Goal: Task Accomplishment & Management: Manage account settings

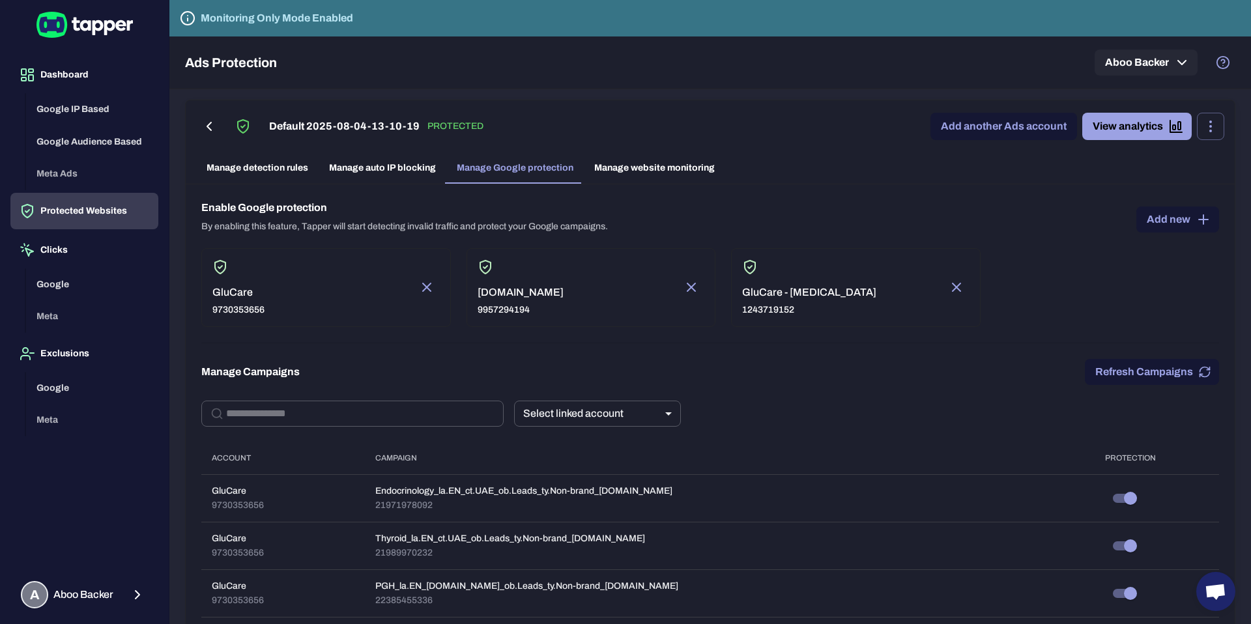
click at [654, 169] on link "Manage website monitoring" at bounding box center [654, 167] width 141 height 31
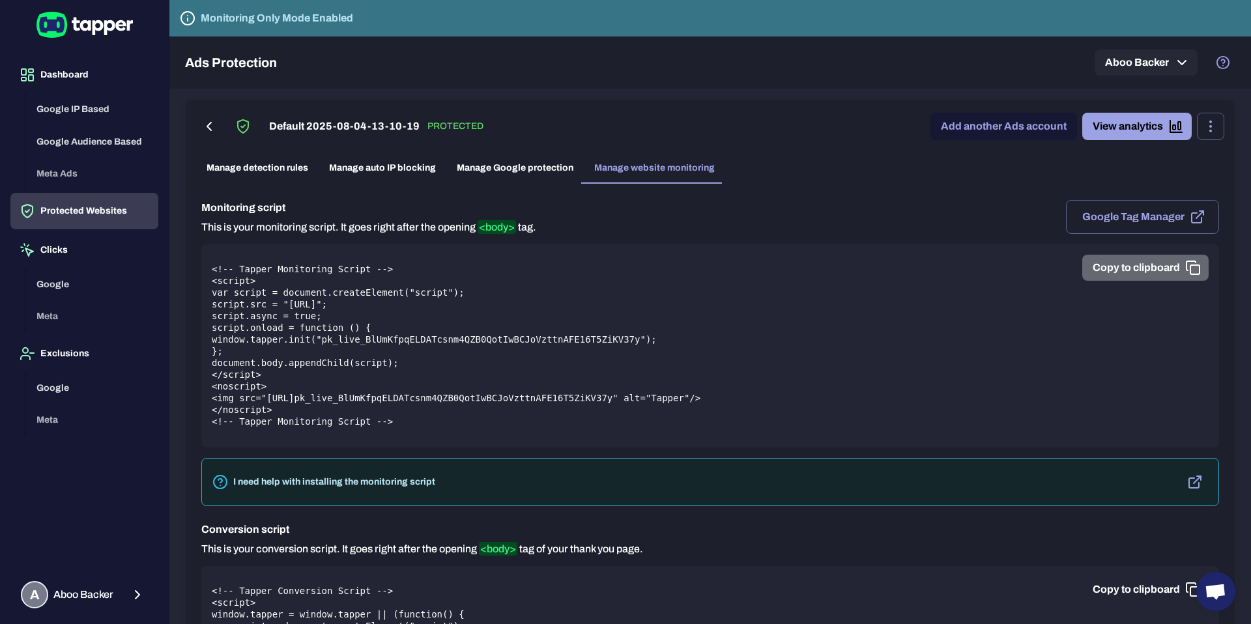
click at [1094, 264] on button "Copy to clipboard" at bounding box center [1145, 268] width 126 height 26
click at [1094, 209] on button "Google Tag Manager" at bounding box center [1142, 217] width 153 height 34
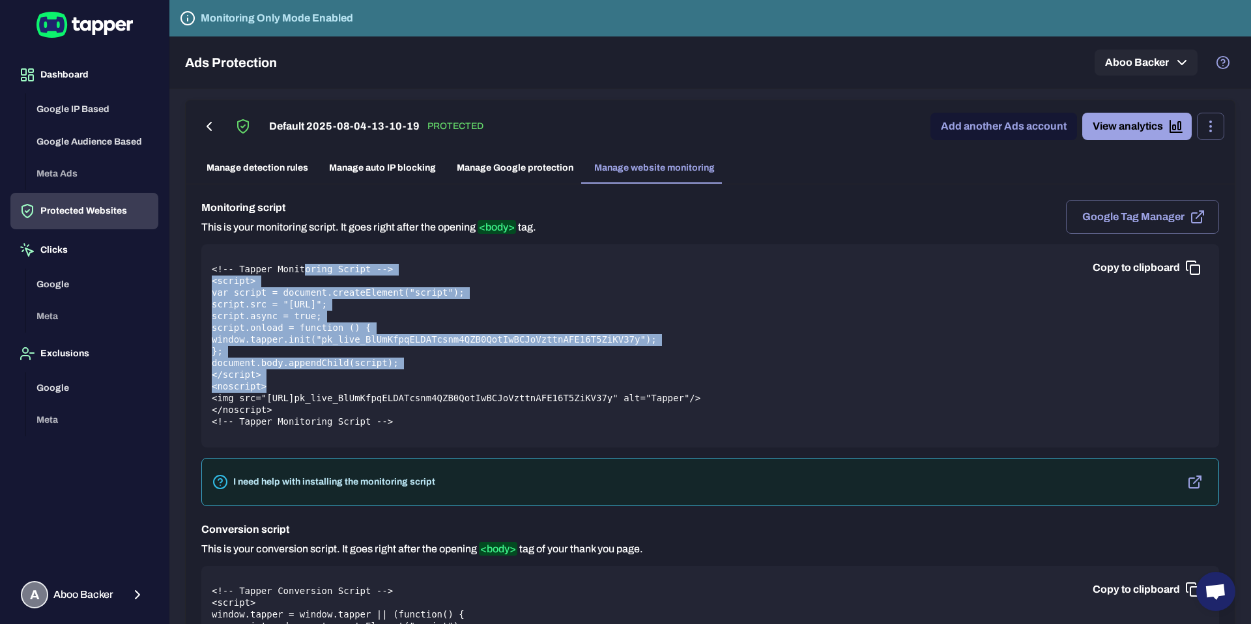
drag, startPoint x: 305, startPoint y: 274, endPoint x: 343, endPoint y: 391, distance: 123.4
click at [343, 391] on pre "<!-- Tapper Monitoring Script --> <script> var script = document.createElement(…" at bounding box center [710, 346] width 997 height 164
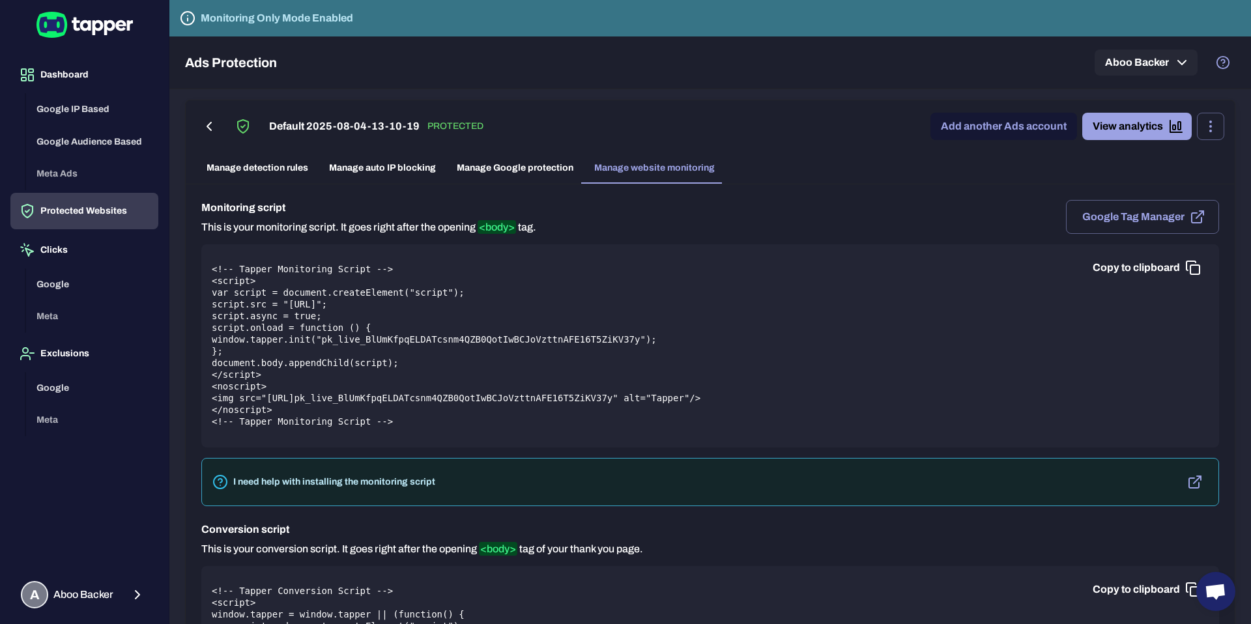
click at [626, 170] on link "Manage website monitoring" at bounding box center [654, 167] width 141 height 31
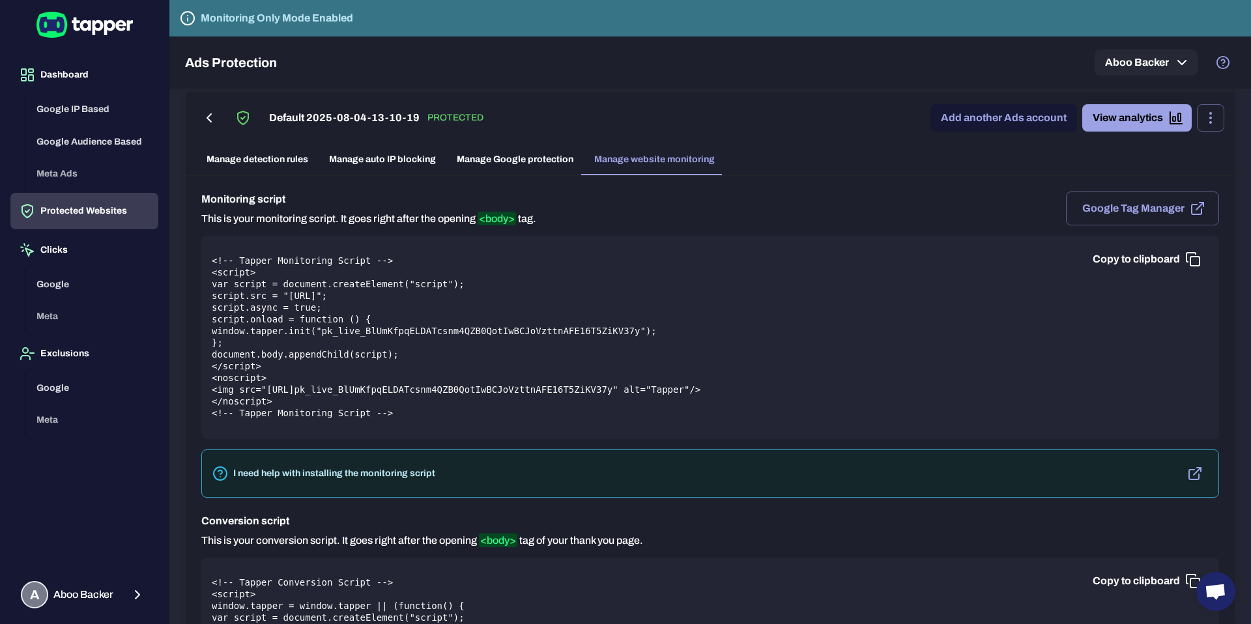
scroll to position [1, 0]
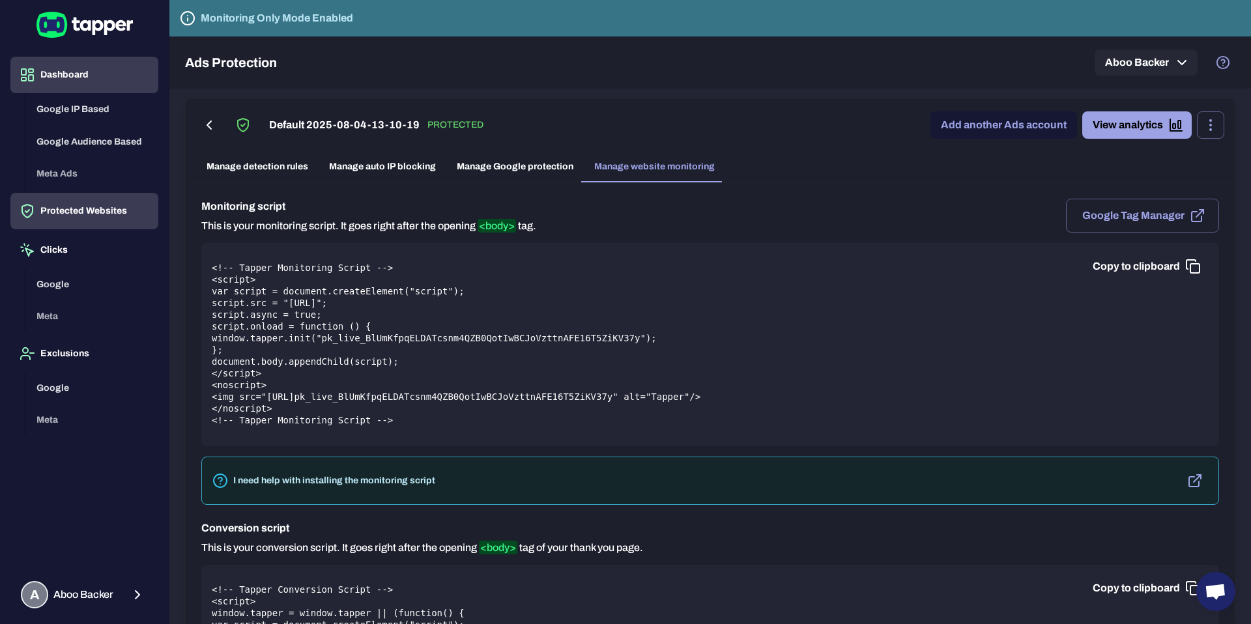
click at [63, 73] on button "Dashboard" at bounding box center [84, 75] width 148 height 36
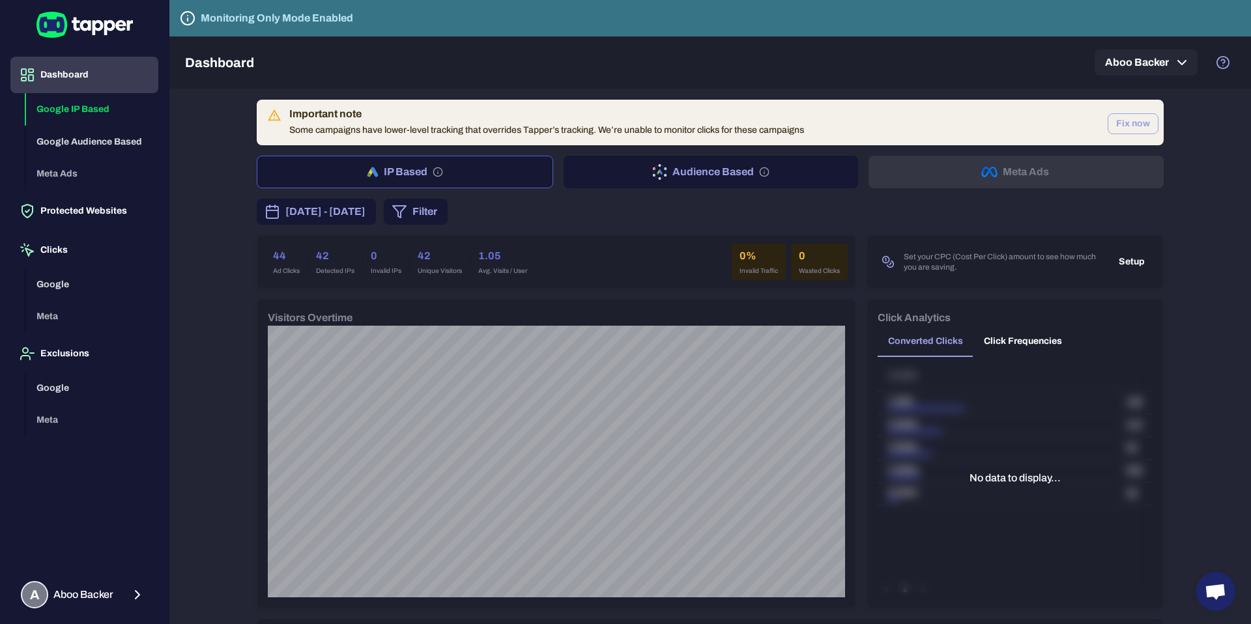
click at [1094, 123] on button "Fix now" at bounding box center [1133, 123] width 51 height 21
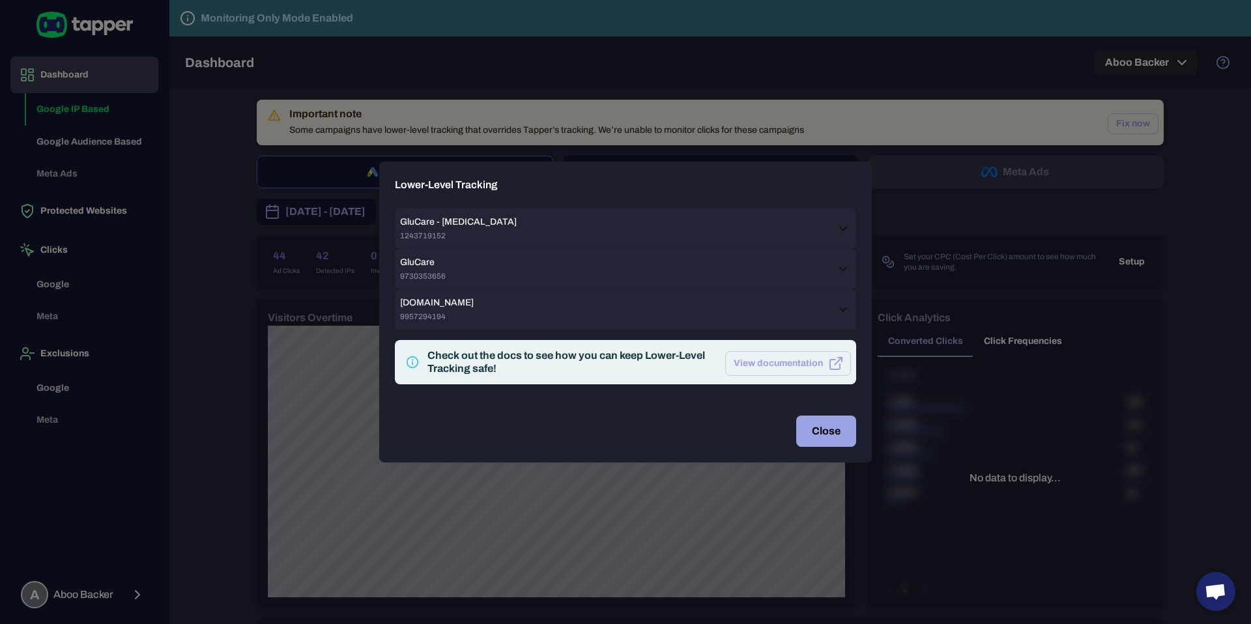
click at [841, 237] on icon at bounding box center [843, 229] width 16 height 16
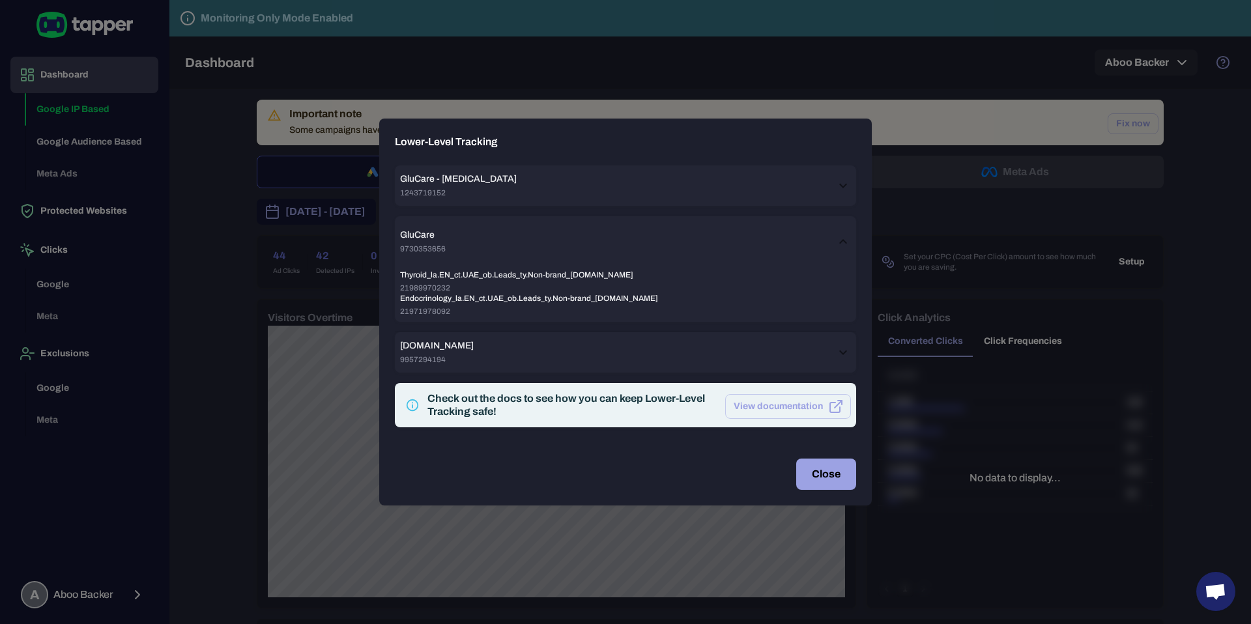
click at [846, 186] on icon at bounding box center [843, 186] width 16 height 16
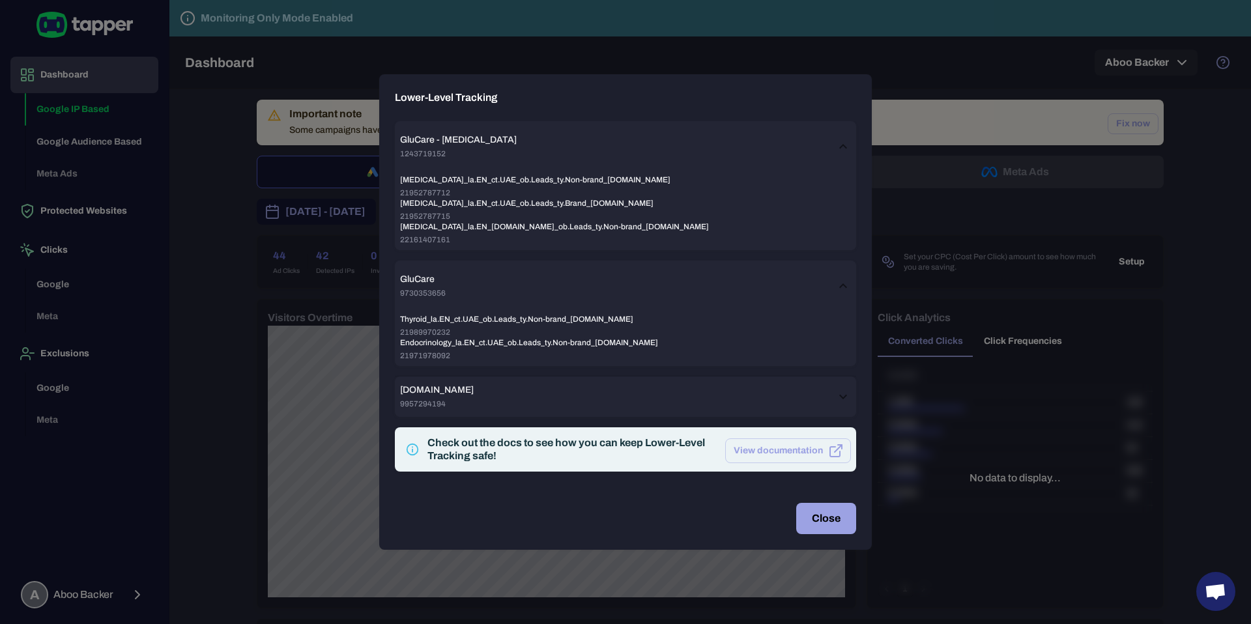
click at [484, 159] on div "[DOMAIN_NAME] 9957294194" at bounding box center [617, 146] width 435 height 25
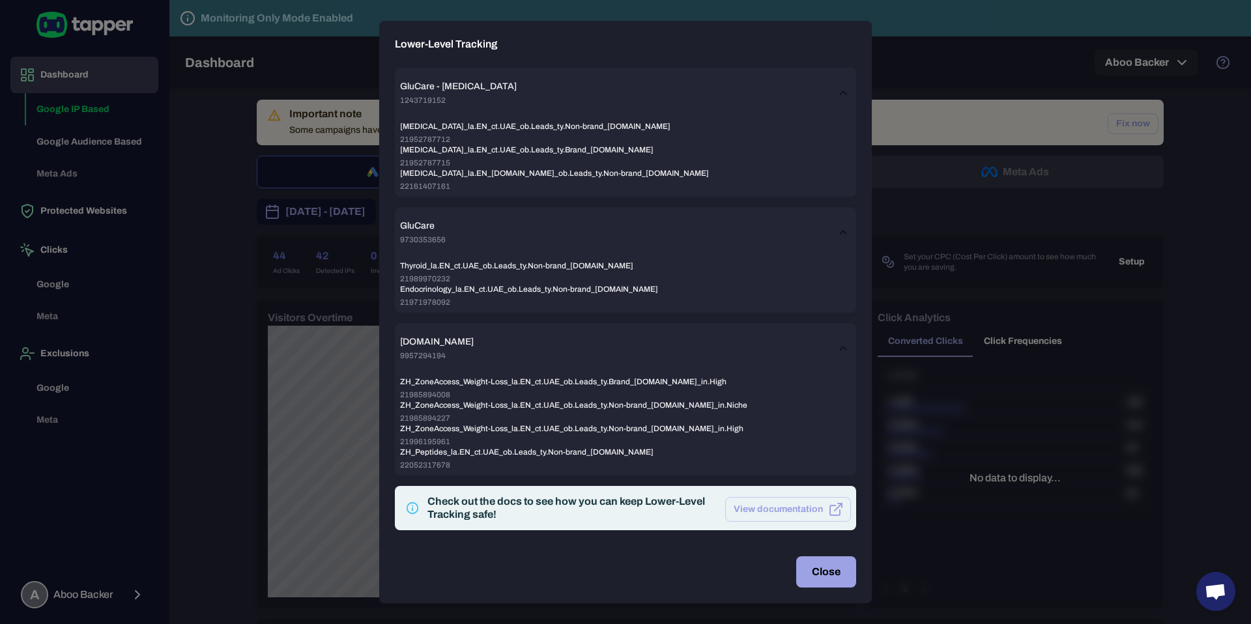
click at [489, 132] on span "Thyroid_la.EN_ct.UAE_ob.Leads_ty.Non-brand_[DOMAIN_NAME]" at bounding box center [625, 126] width 451 height 10
copy span "Thyroid_la.EN_ct.UAE_ob.Leads_ty.Non-brand_[DOMAIN_NAME]"
click at [851, 573] on button "Close" at bounding box center [826, 572] width 60 height 31
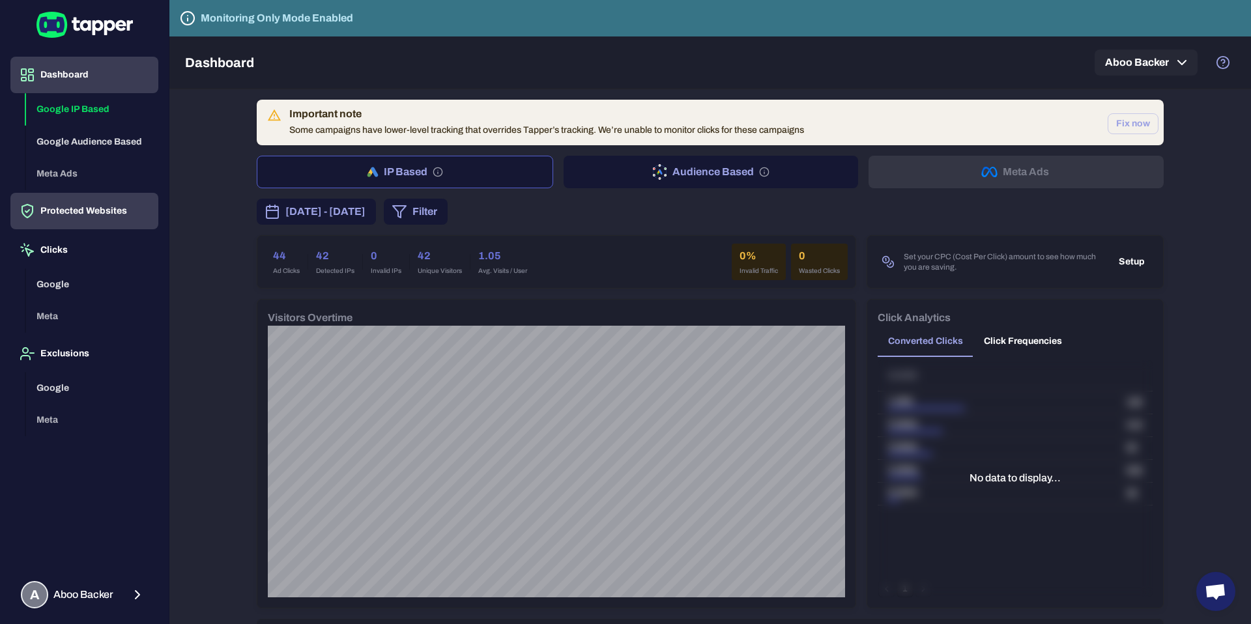
click at [114, 212] on button "Protected Websites" at bounding box center [84, 211] width 148 height 36
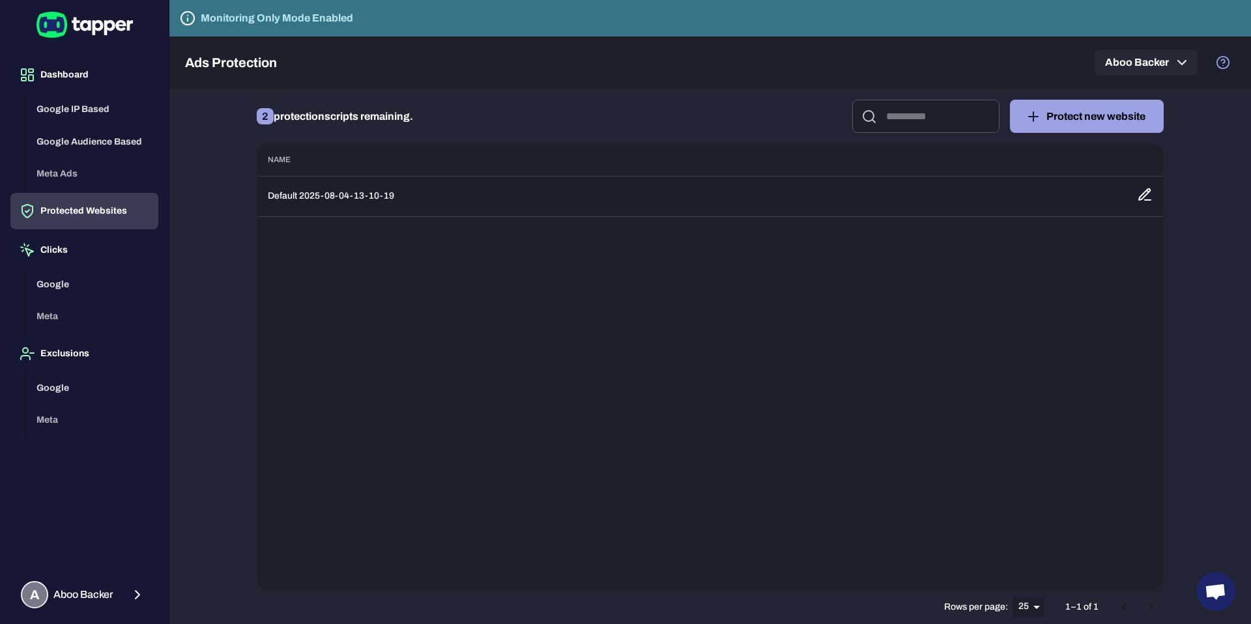
click at [351, 197] on td "Default 2025-08-04-13-10-19" at bounding box center [691, 196] width 869 height 40
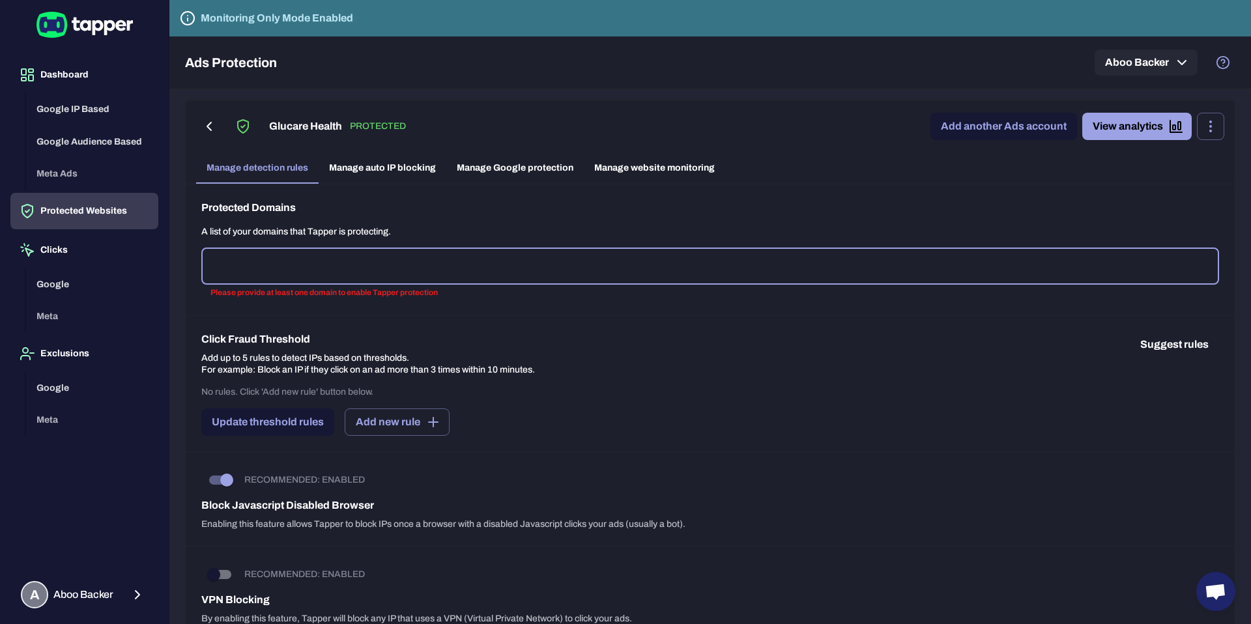
click at [405, 170] on link "Manage auto IP blocking" at bounding box center [383, 167] width 128 height 31
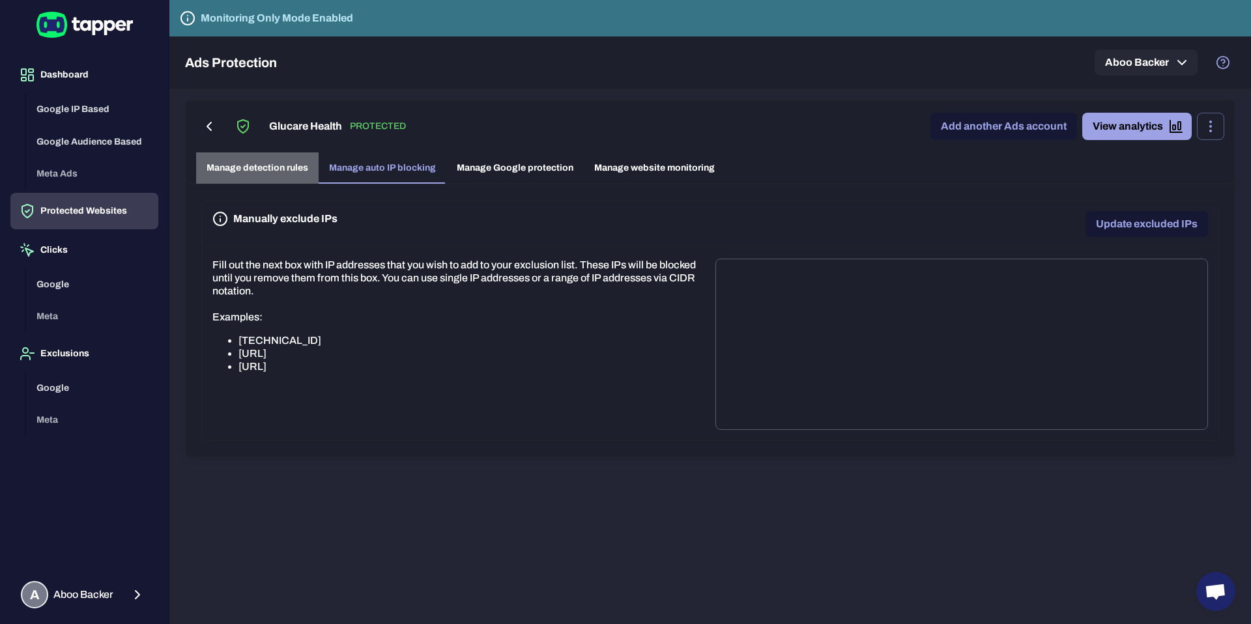
click at [275, 169] on link "Manage detection rules" at bounding box center [257, 167] width 123 height 31
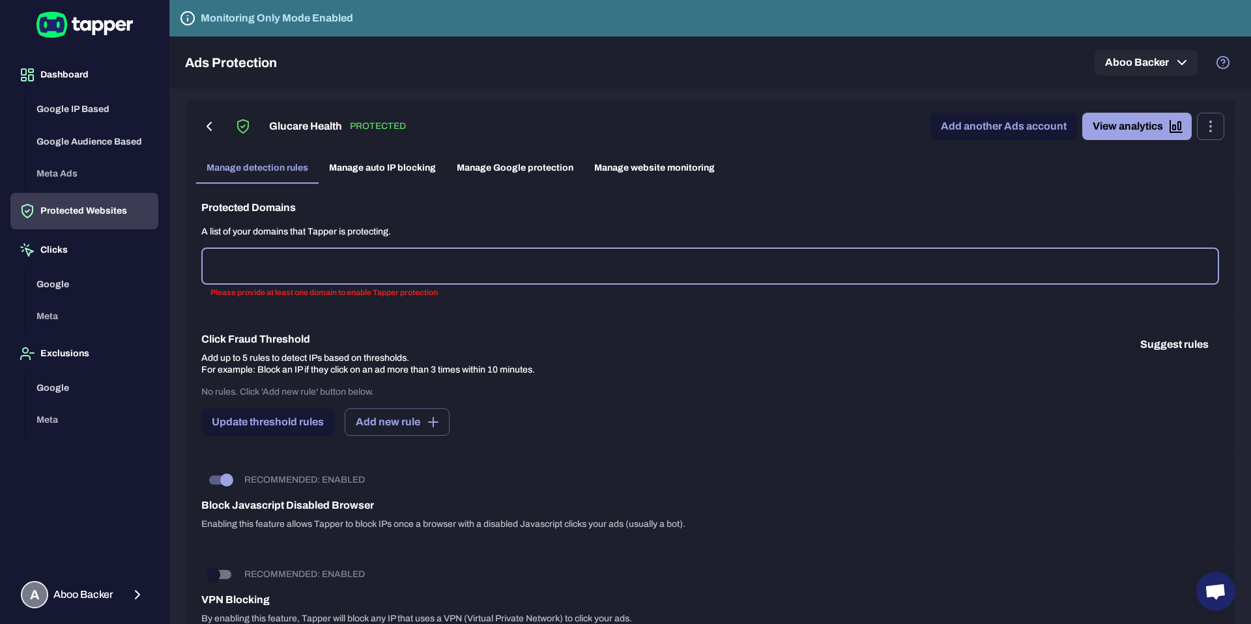
click at [375, 165] on link "Manage auto IP blocking" at bounding box center [383, 167] width 128 height 31
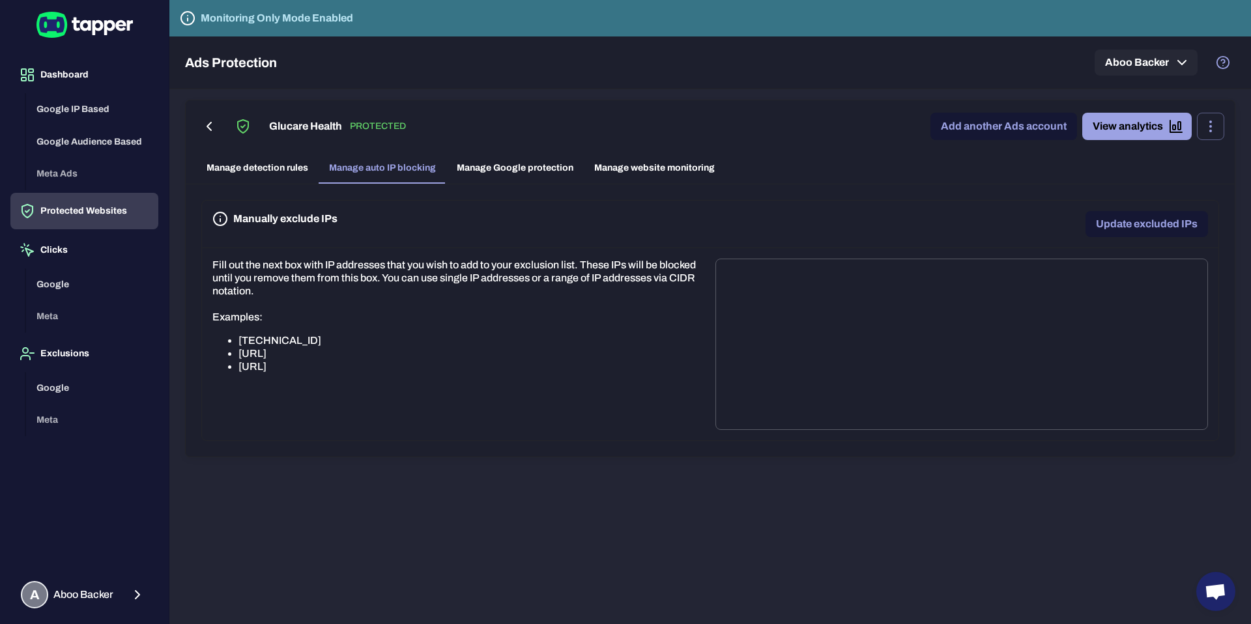
click at [285, 164] on link "Manage detection rules" at bounding box center [257, 167] width 123 height 31
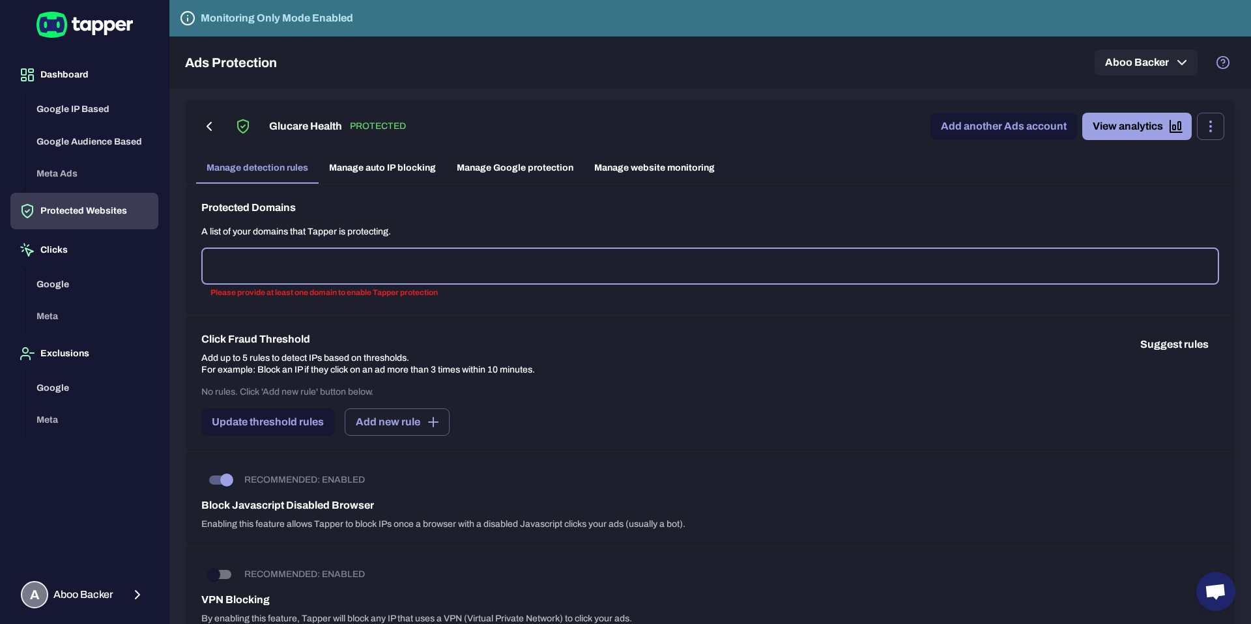
click at [392, 284] on div "​" at bounding box center [710, 266] width 1018 height 36
paste input "**********"
click at [636, 323] on div "Click Fraud Threshold Add up to 5 rules to detect IPs based on thresholds. For …" at bounding box center [710, 384] width 1049 height 136
click at [240, 265] on input "**********" at bounding box center [710, 266] width 1006 height 25
type input "**********"
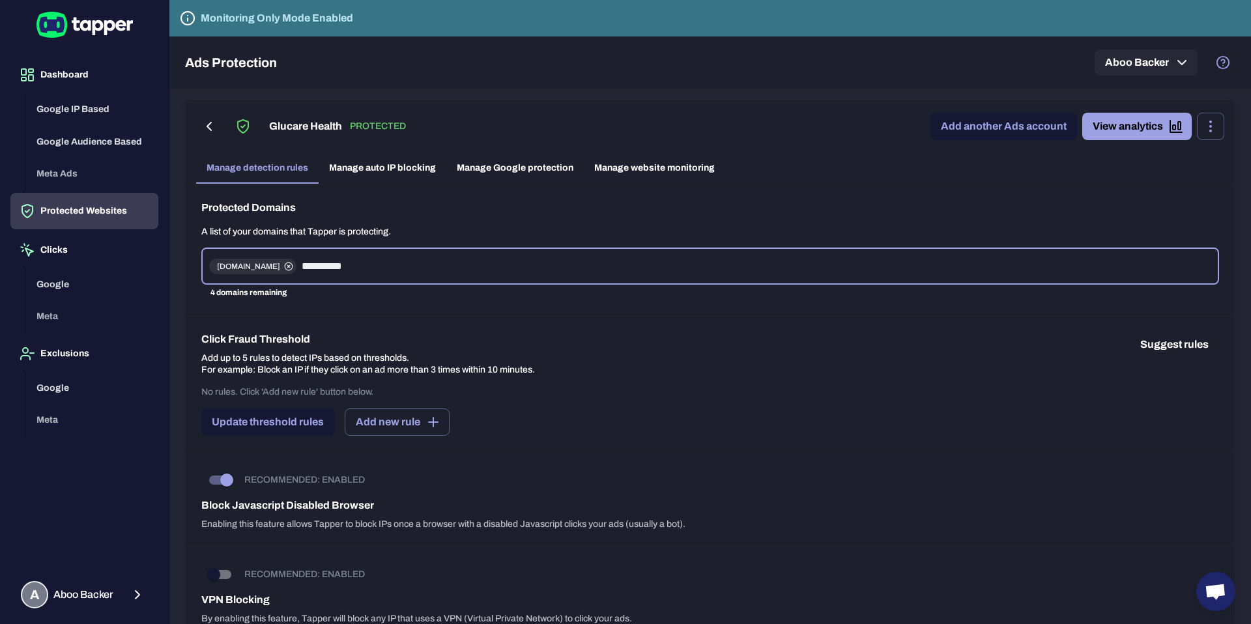
type input "**********"
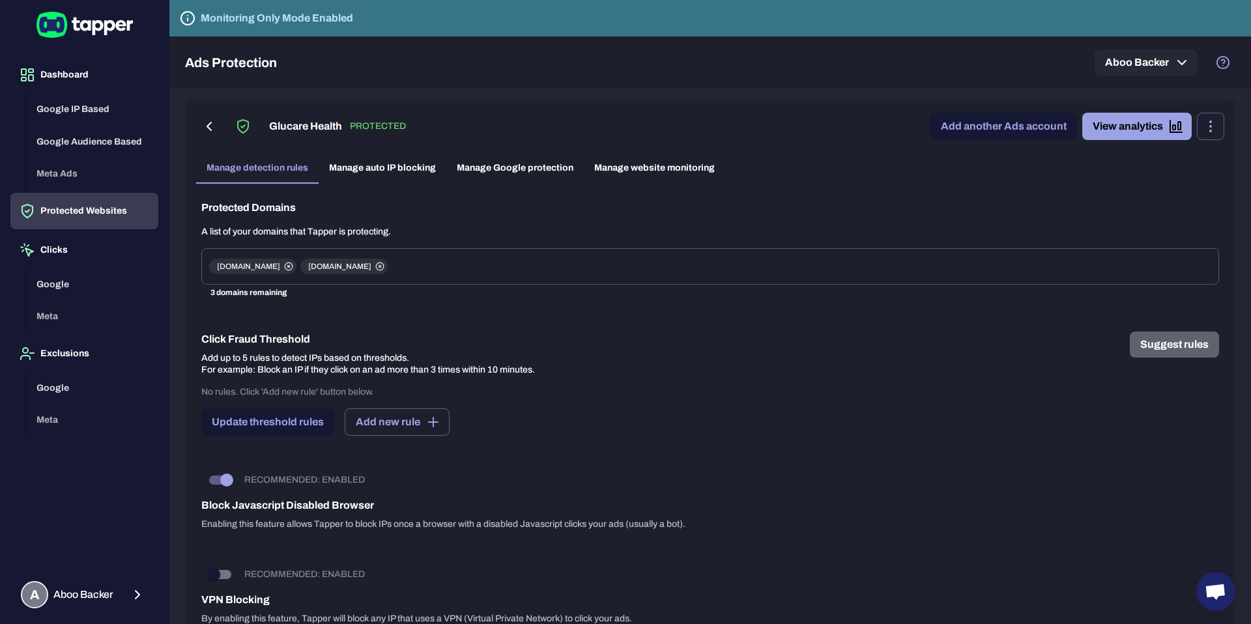
click at [1094, 341] on button "Suggest rules" at bounding box center [1174, 345] width 89 height 26
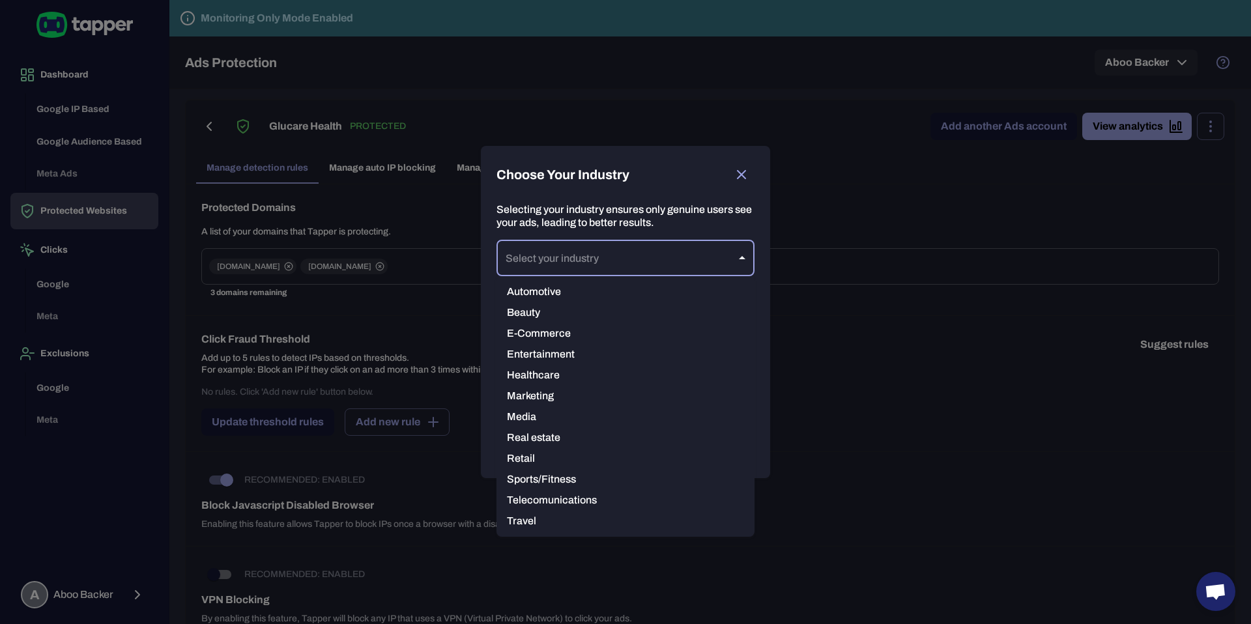
click at [639, 257] on body "Dashboard Google IP Based Google Audience Based Meta Ads Protected Websites Cli…" at bounding box center [625, 312] width 1251 height 624
click at [572, 370] on li "Healthcare" at bounding box center [626, 375] width 258 height 21
type input "**********"
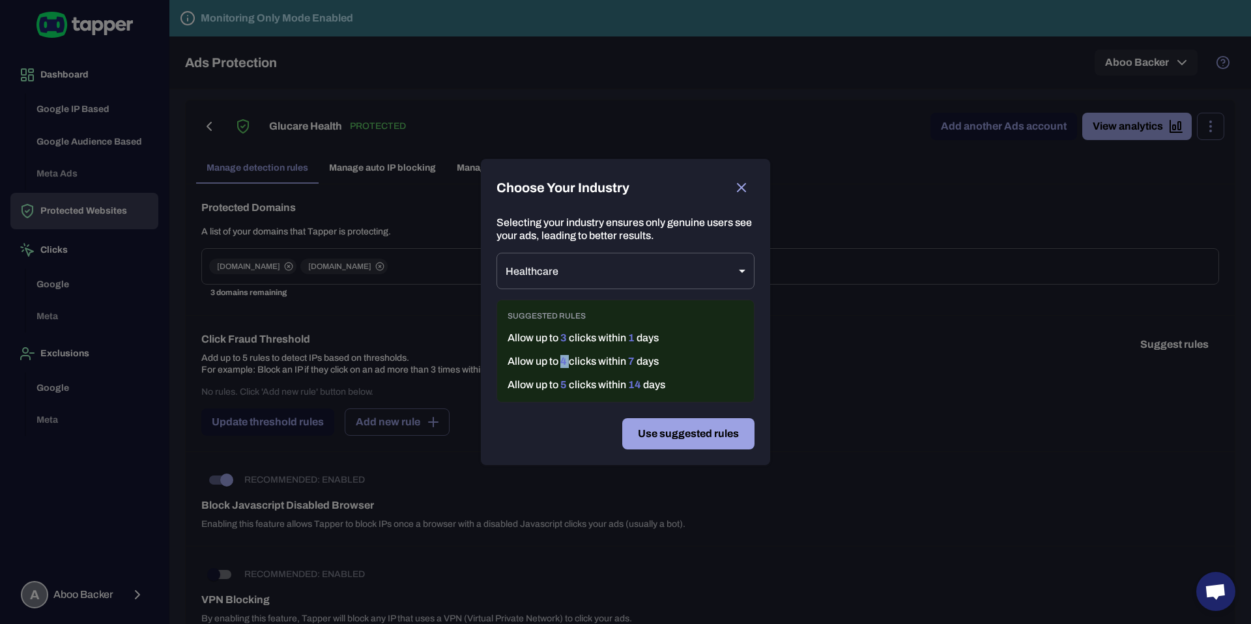
drag, startPoint x: 561, startPoint y: 362, endPoint x: 570, endPoint y: 362, distance: 8.5
click at [570, 362] on p "Allow up to 4 clicks [DATE]" at bounding box center [626, 361] width 236 height 13
click at [588, 364] on p "Allow up to 4 clicks [DATE]" at bounding box center [626, 361] width 236 height 13
drag, startPoint x: 558, startPoint y: 385, endPoint x: 571, endPoint y: 385, distance: 13.0
click at [571, 385] on p "Allow up to 5 clicks [DATE]" at bounding box center [626, 385] width 236 height 13
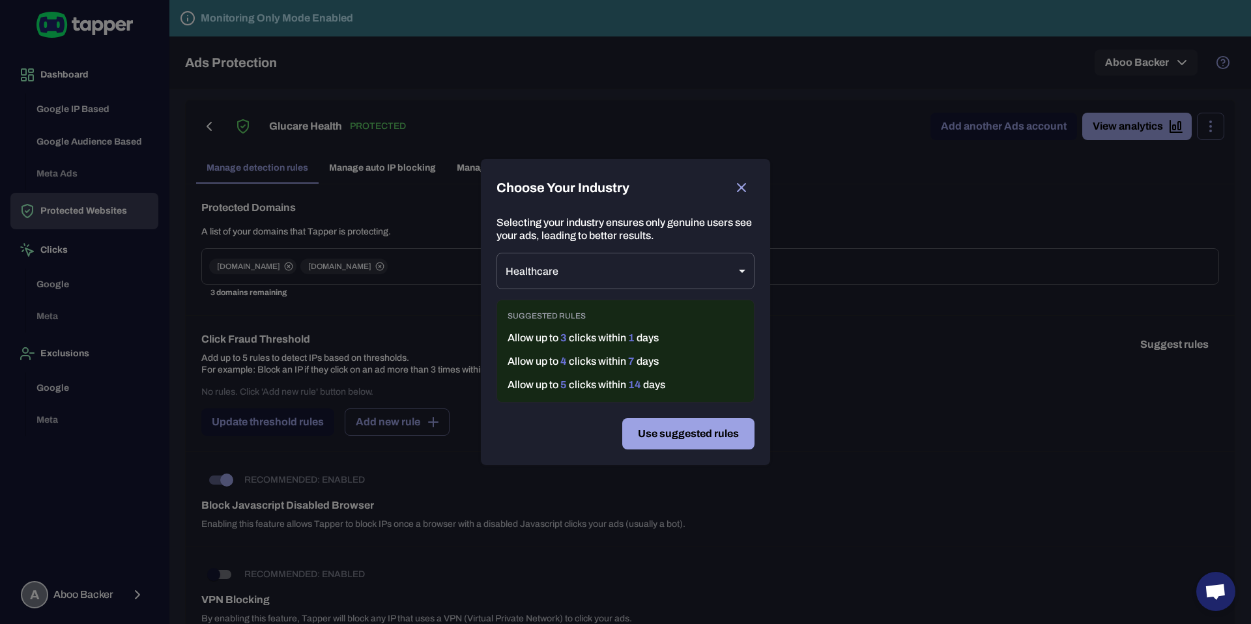
click at [637, 386] on span "14" at bounding box center [634, 384] width 13 height 11
click at [600, 401] on div "Suggested rules Allow up to 3 clicks [DATE] Allow up to 4 clicks [DATE] Allow u…" at bounding box center [626, 351] width 258 height 103
click at [673, 437] on button "Use suggested rules" at bounding box center [688, 433] width 132 height 31
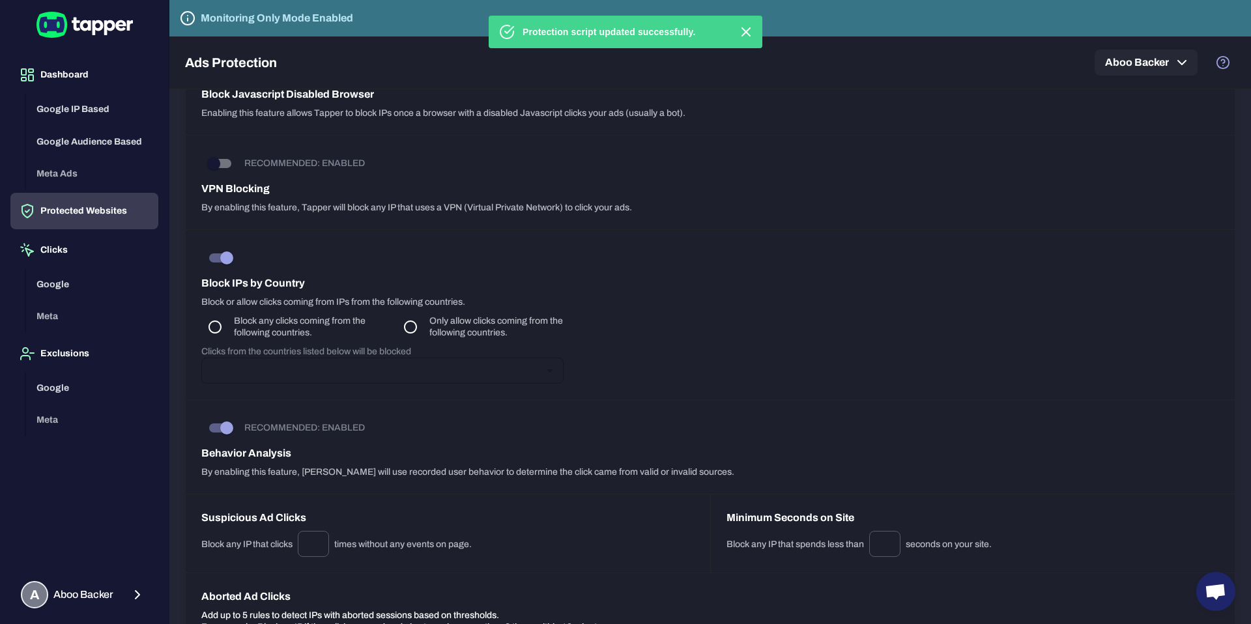
scroll to position [341, 0]
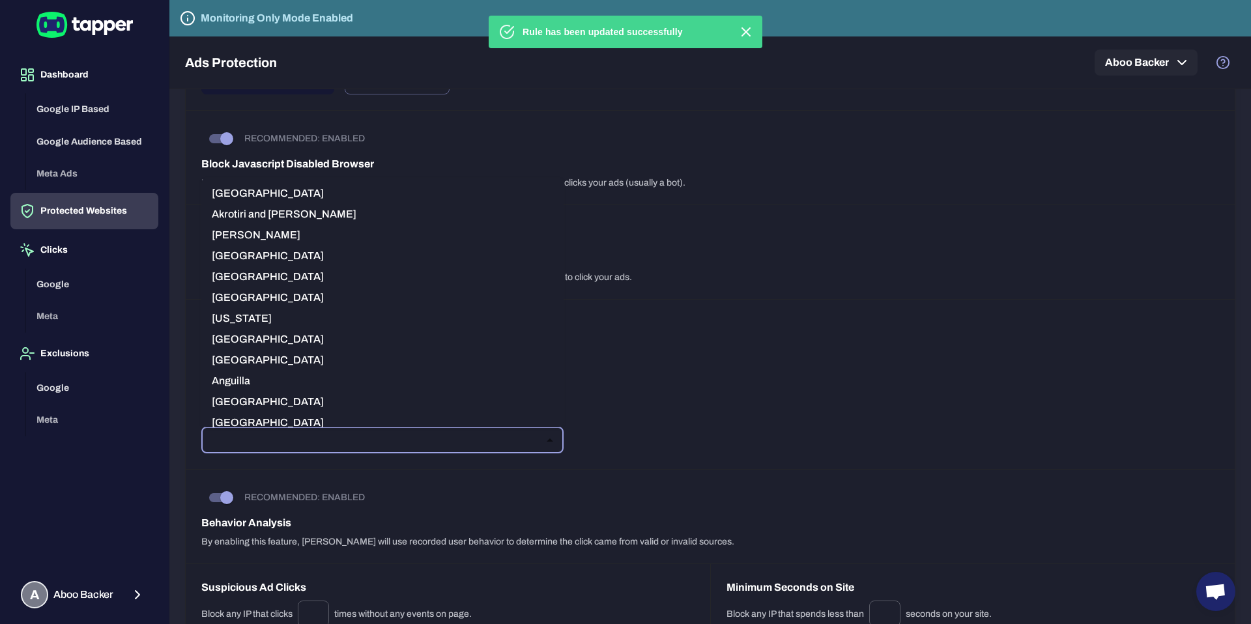
click at [379, 438] on input "text" at bounding box center [371, 440] width 333 height 18
type input "***"
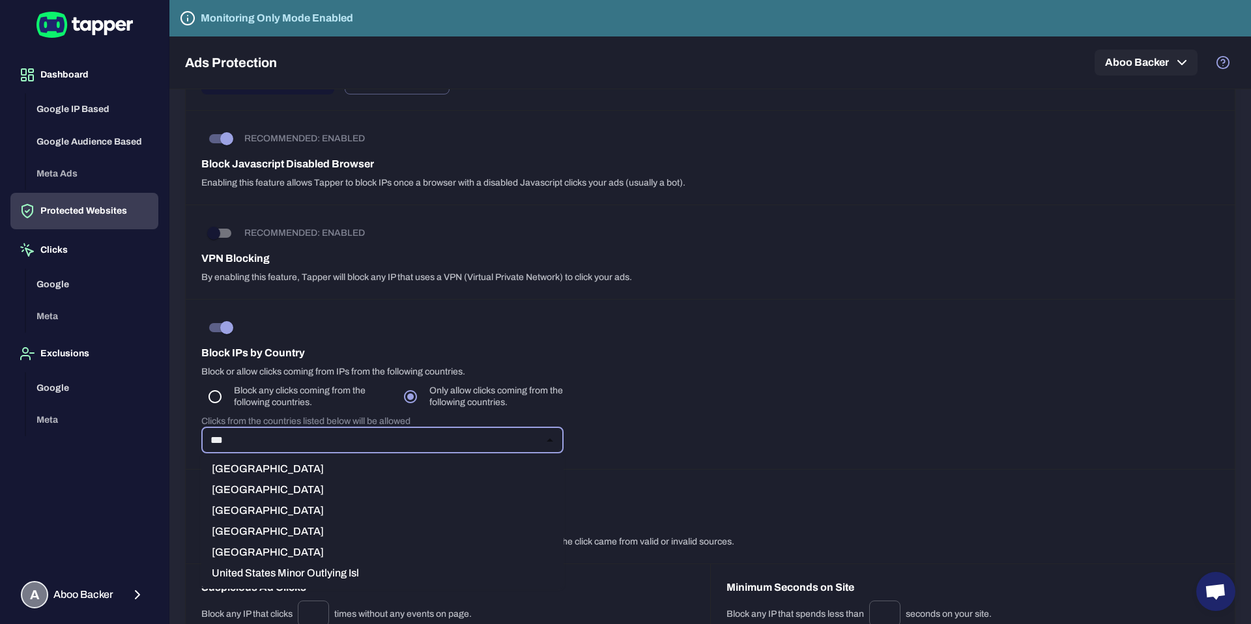
click at [353, 508] on li "[GEOGRAPHIC_DATA]" at bounding box center [382, 510] width 362 height 21
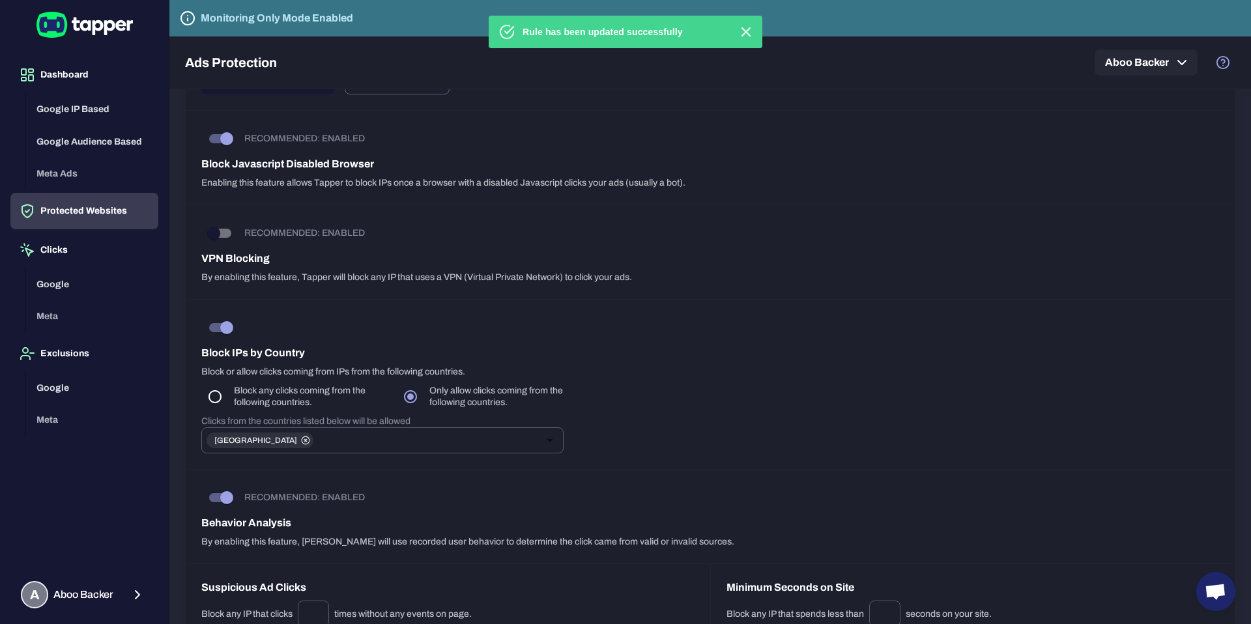
click at [669, 481] on div "RECOMMENDED: ENABLED Behavior Analysis By enabling this feature, [PERSON_NAME] …" at bounding box center [710, 517] width 1049 height 94
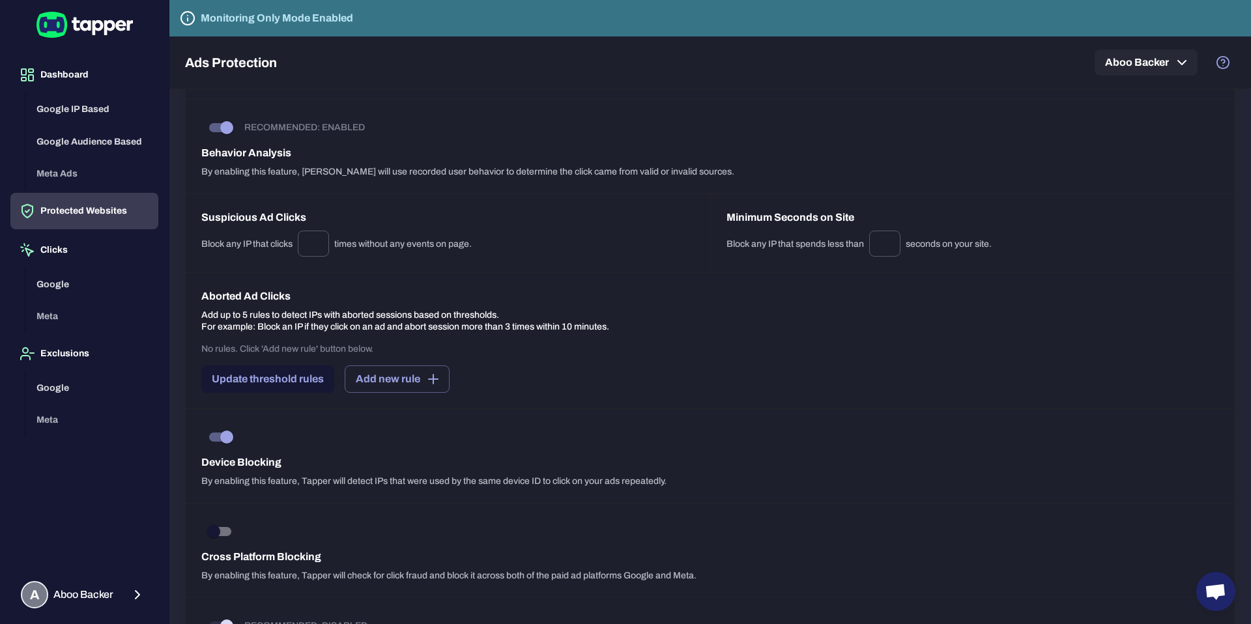
scroll to position [791, 0]
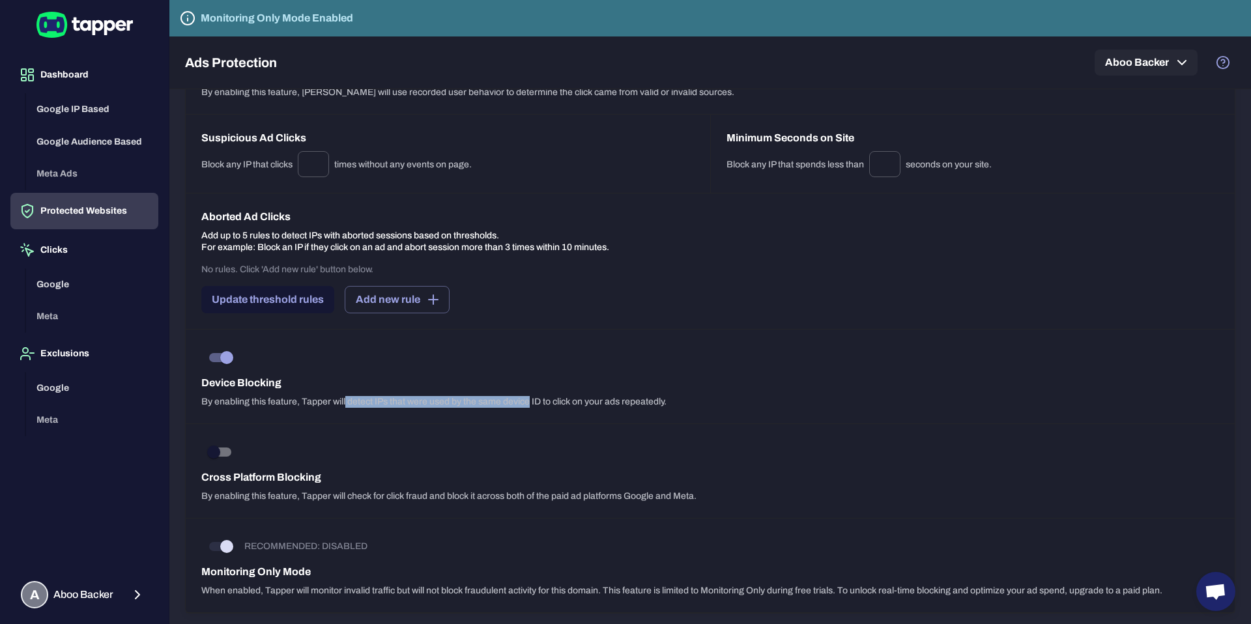
drag, startPoint x: 345, startPoint y: 399, endPoint x: 530, endPoint y: 398, distance: 185.7
click at [530, 398] on p "By enabling this feature, Tapper will detect IPs that were used by the same dev…" at bounding box center [710, 402] width 1018 height 12
click at [358, 491] on p "By enabling this feature, Tapper will check for click fraud and block it across…" at bounding box center [710, 497] width 1018 height 12
drag, startPoint x: 236, startPoint y: 401, endPoint x: 407, endPoint y: 406, distance: 170.8
click at [407, 406] on p "By enabling this feature, Tapper will detect IPs that were used by the same dev…" at bounding box center [710, 402] width 1018 height 12
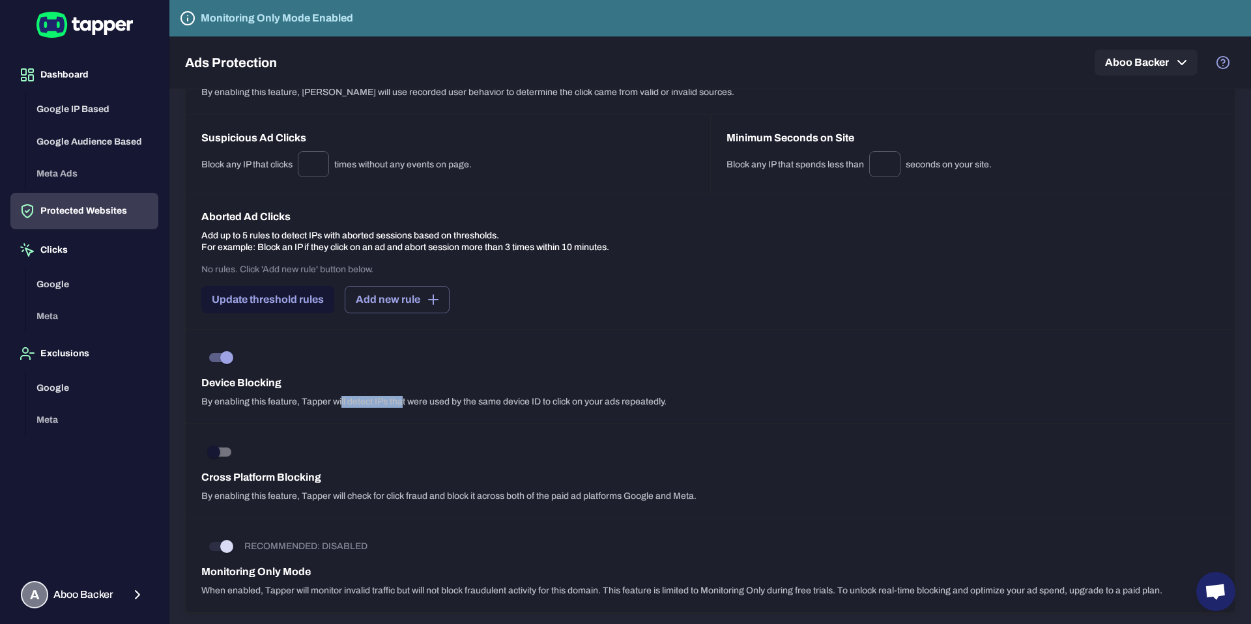
drag, startPoint x: 404, startPoint y: 401, endPoint x: 340, endPoint y: 401, distance: 63.9
click at [340, 401] on p "By enabling this feature, Tapper will detect IPs that were used by the same dev…" at bounding box center [710, 402] width 1018 height 12
click at [371, 397] on p "By enabling this feature, Tapper will detect IPs that were used by the same dev…" at bounding box center [710, 402] width 1018 height 12
drag, startPoint x: 367, startPoint y: 398, endPoint x: 411, endPoint y: 398, distance: 44.3
click at [411, 398] on p "By enabling this feature, Tapper will detect IPs that were used by the same dev…" at bounding box center [710, 402] width 1018 height 12
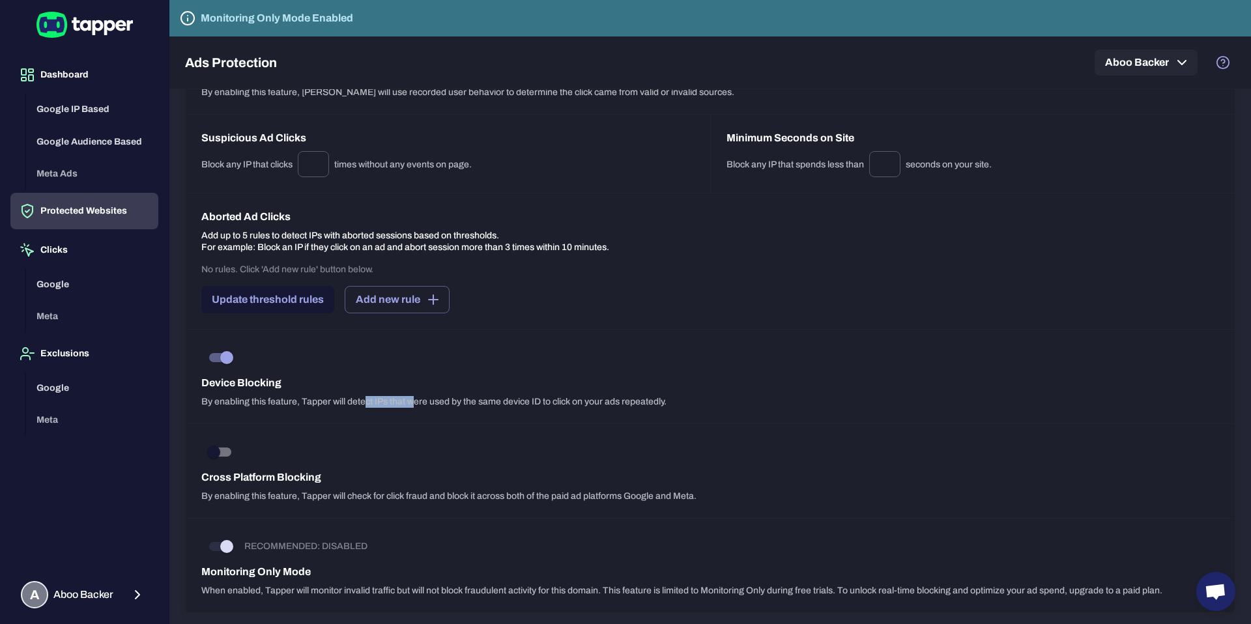
click at [411, 398] on p "By enabling this feature, Tapper will detect IPs that were used by the same dev…" at bounding box center [710, 402] width 1018 height 12
drag, startPoint x: 276, startPoint y: 477, endPoint x: 333, endPoint y: 477, distance: 56.7
click at [333, 477] on h6 "Cross Platform Blocking" at bounding box center [710, 478] width 1018 height 16
drag, startPoint x: 258, startPoint y: 478, endPoint x: 271, endPoint y: 478, distance: 13.0
click at [271, 478] on h6 "Cross Platform Blocking" at bounding box center [710, 478] width 1018 height 16
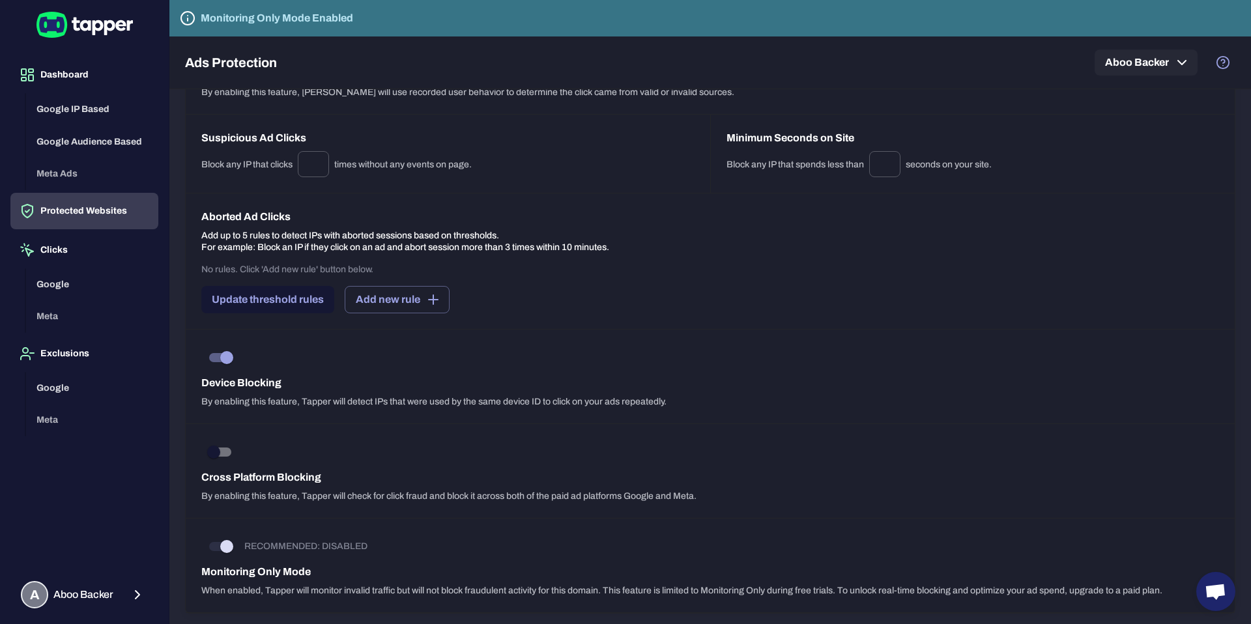
click at [282, 495] on p "By enabling this feature, Tapper will check for click fraud and block it across…" at bounding box center [710, 497] width 1018 height 12
drag, startPoint x: 629, startPoint y: 492, endPoint x: 687, endPoint y: 492, distance: 57.3
click at [687, 492] on p "By enabling this feature, Tapper will check for click fraud and block it across…" at bounding box center [710, 497] width 1018 height 12
drag, startPoint x: 625, startPoint y: 493, endPoint x: 647, endPoint y: 493, distance: 22.2
click at [647, 493] on p "By enabling this feature, Tapper will check for click fraud and block it across…" at bounding box center [710, 497] width 1018 height 12
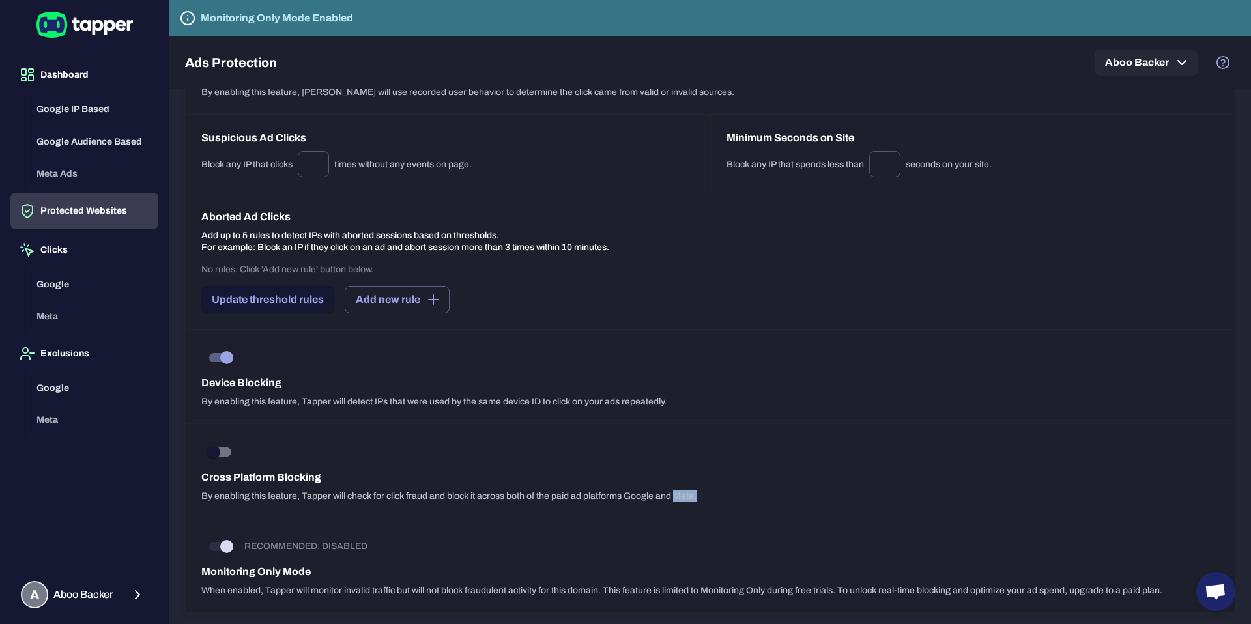
drag, startPoint x: 674, startPoint y: 495, endPoint x: 704, endPoint y: 495, distance: 29.3
click at [704, 495] on p "By enabling this feature, Tapper will check for click fraud and block it across…" at bounding box center [710, 497] width 1018 height 12
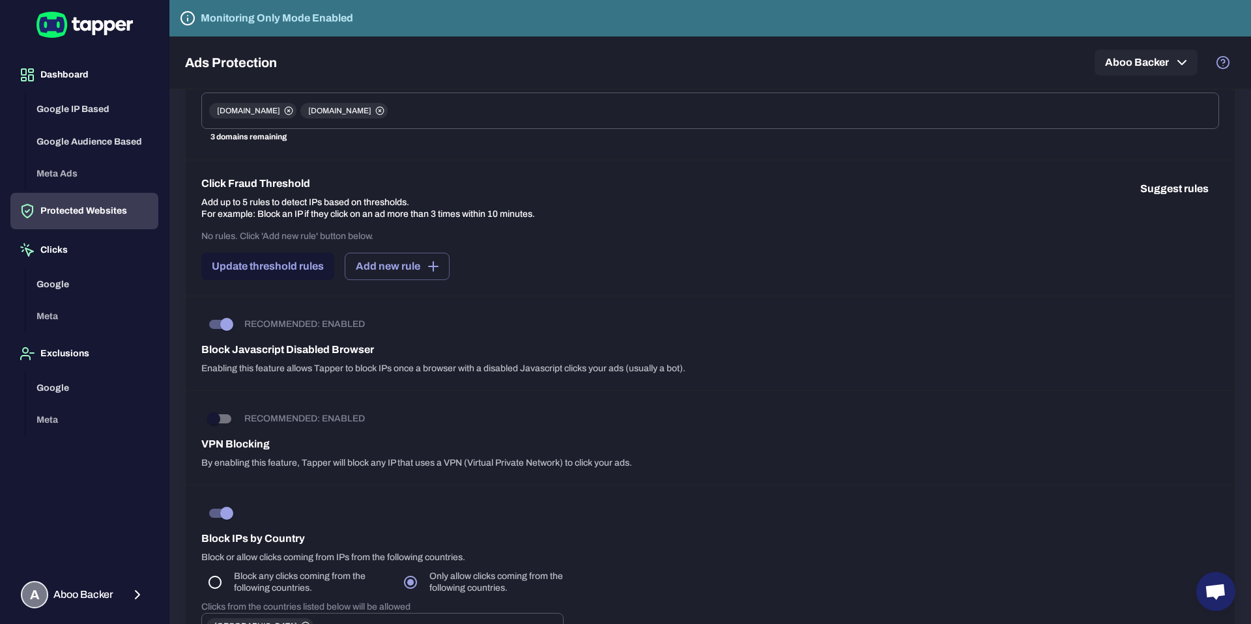
scroll to position [0, 0]
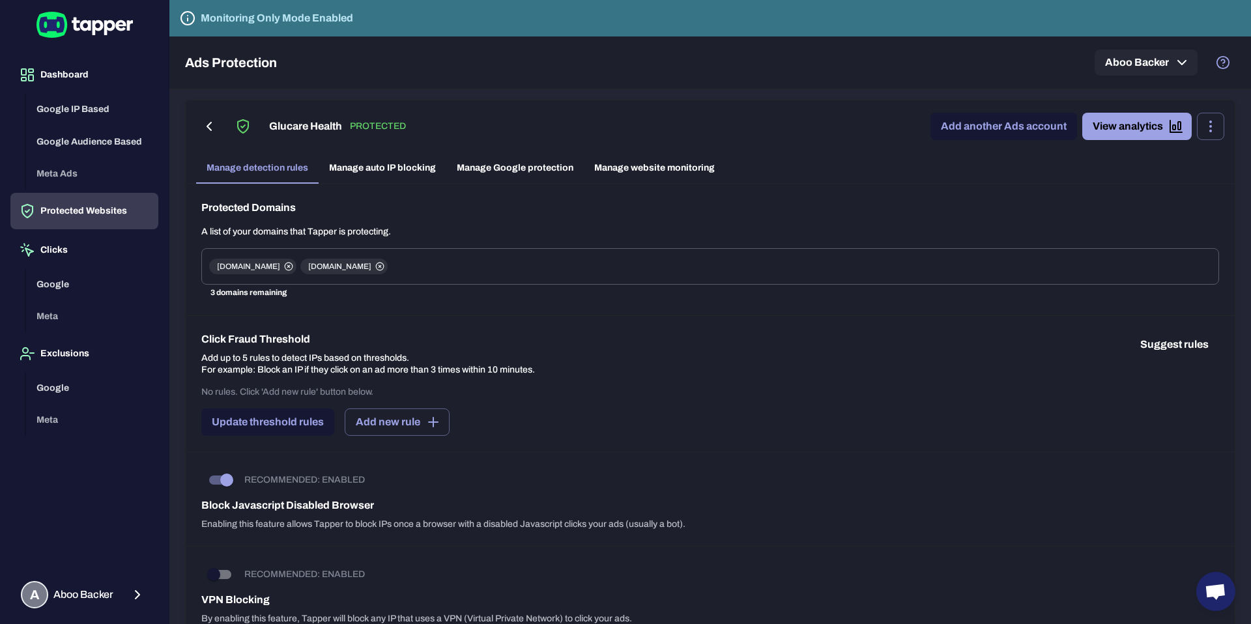
click at [388, 168] on link "Manage auto IP blocking" at bounding box center [383, 167] width 128 height 31
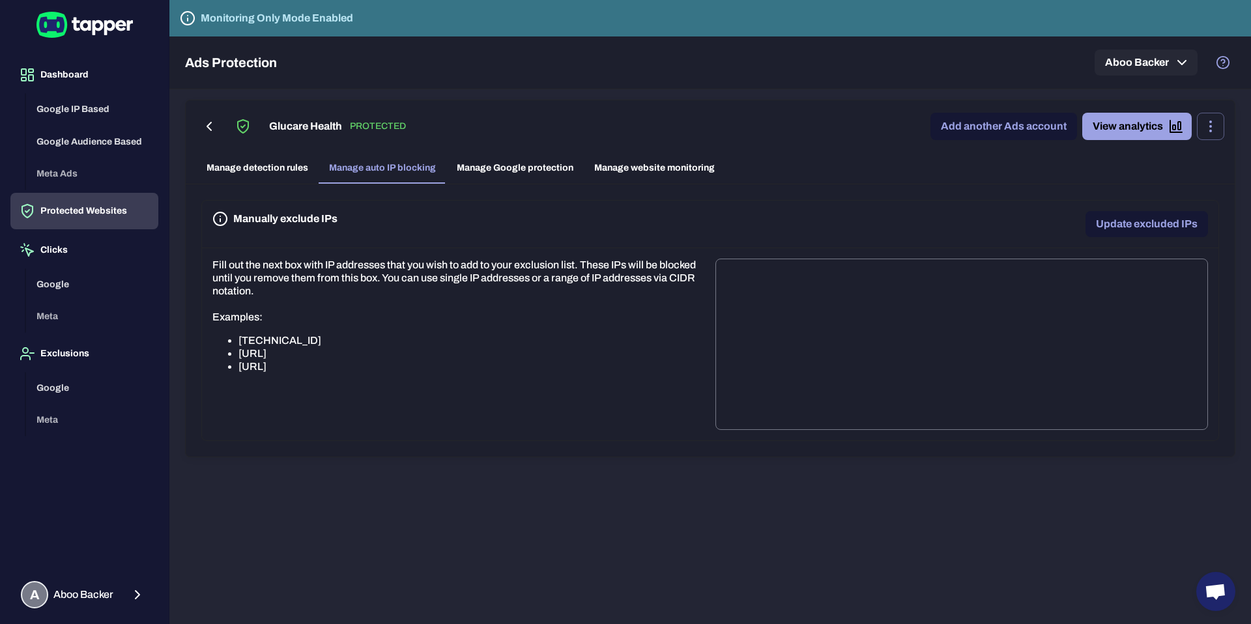
click at [757, 324] on textarea at bounding box center [962, 345] width 474 height 150
click at [534, 168] on link "Manage Google protection" at bounding box center [514, 167] width 137 height 31
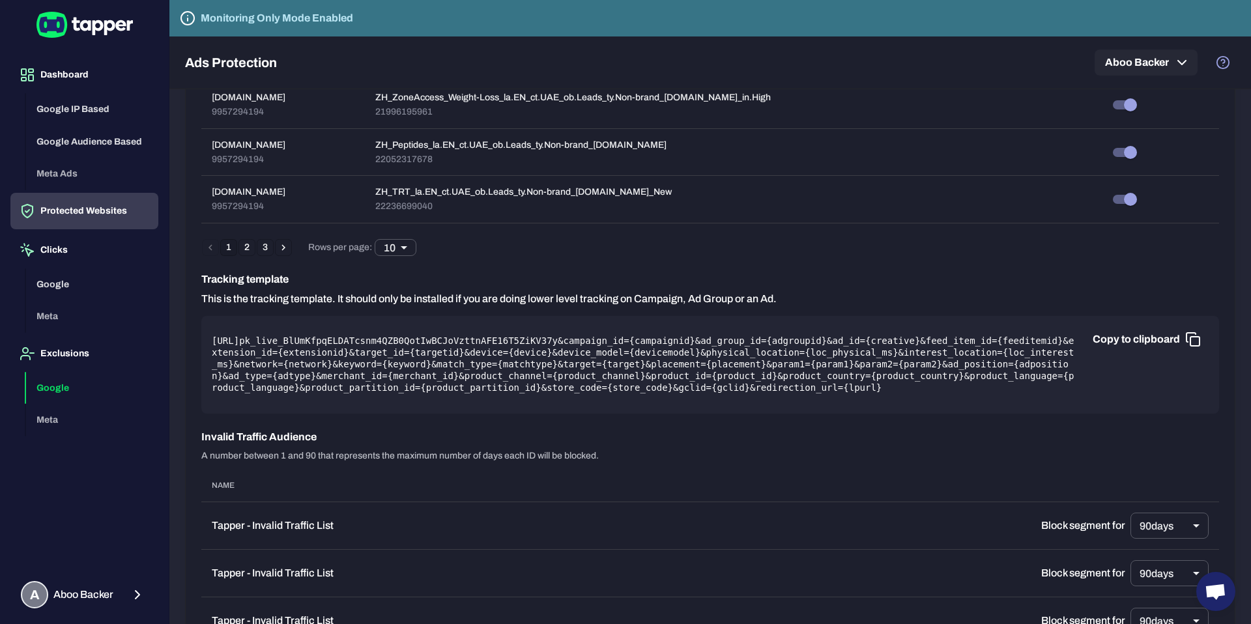
scroll to position [727, 0]
drag, startPoint x: 518, startPoint y: 298, endPoint x: 671, endPoint y: 297, distance: 152.5
click at [672, 298] on p "This is the tracking template. It should only be installed if you are doing low…" at bounding box center [488, 298] width 575 height 13
click at [708, 298] on p "This is the tracking template. It should only be installed if you are doing low…" at bounding box center [488, 298] width 575 height 13
drag, startPoint x: 947, startPoint y: 349, endPoint x: 878, endPoint y: 347, distance: 69.1
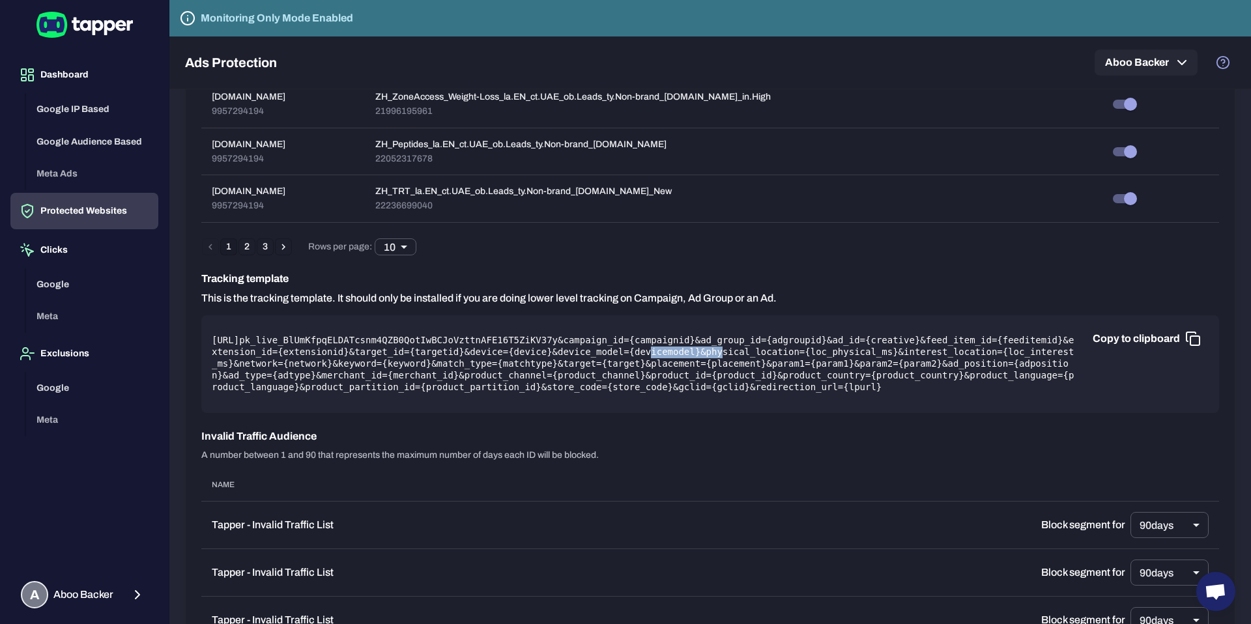
click at [878, 347] on pre "[URL] pk_live_BlUmKfpqELDATcsnm4QZB0QotIwBCJoVzttnAFE16T5ZiKV37y &campaign_id={…" at bounding box center [710, 364] width 997 height 59
click at [556, 360] on pre "[URL] pk_live_BlUmKfpqELDATcsnm4QZB0QotIwBCJoVzttnAFE16T5ZiKV37y &campaign_id={…" at bounding box center [710, 364] width 997 height 59
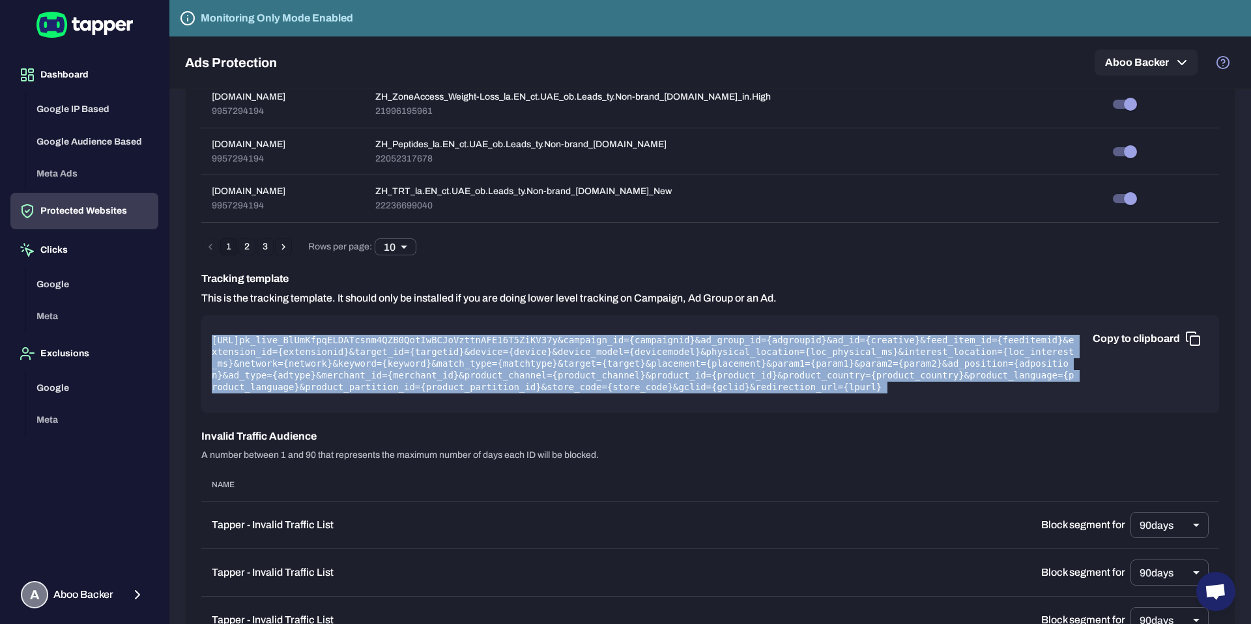
click at [556, 360] on pre "[URL] pk_live_BlUmKfpqELDATcsnm4QZB0QotIwBCJoVzttnAFE16T5ZiKV37y &campaign_id={…" at bounding box center [710, 364] width 997 height 59
click at [596, 377] on pre "[URL] pk_live_BlUmKfpqELDATcsnm4QZB0QotIwBCJoVzttnAFE16T5ZiKV37y &campaign_id={…" at bounding box center [710, 364] width 997 height 59
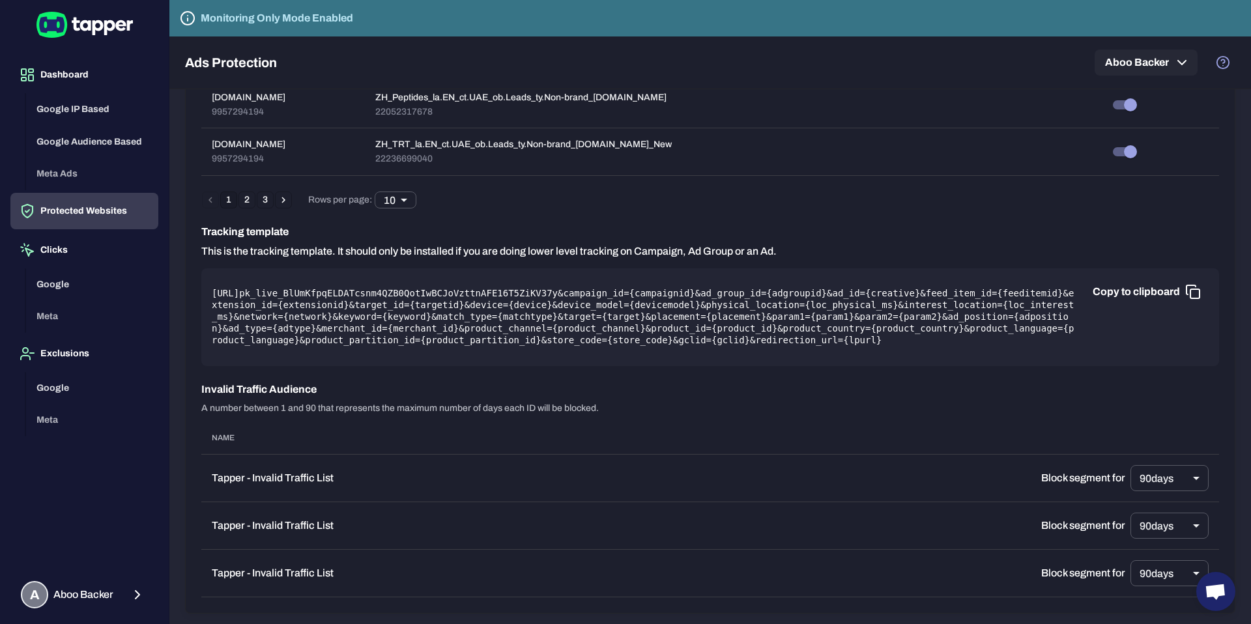
scroll to position [787, 0]
drag, startPoint x: 537, startPoint y: 327, endPoint x: 583, endPoint y: 353, distance: 52.2
click at [583, 353] on div "Copy to clipboard [URL] pk_live_BlUmKfpqELDATcsnm4QZB0QotIwBCJoVzttnAFE16T5ZiKV…" at bounding box center [710, 317] width 1018 height 98
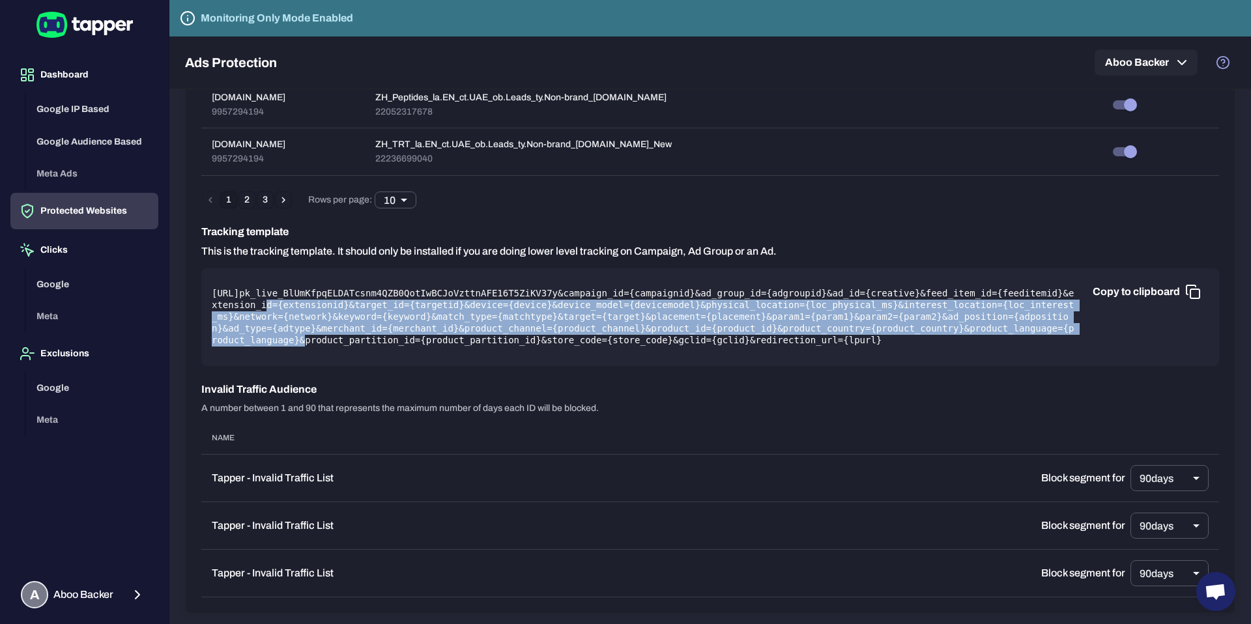
drag, startPoint x: 492, startPoint y: 293, endPoint x: 530, endPoint y: 334, distance: 55.3
click at [530, 334] on pre "[URL] pk_live_BlUmKfpqELDATcsnm4QZB0QotIwBCJoVzttnAFE16T5ZiKV37y &campaign_id={…" at bounding box center [710, 317] width 997 height 59
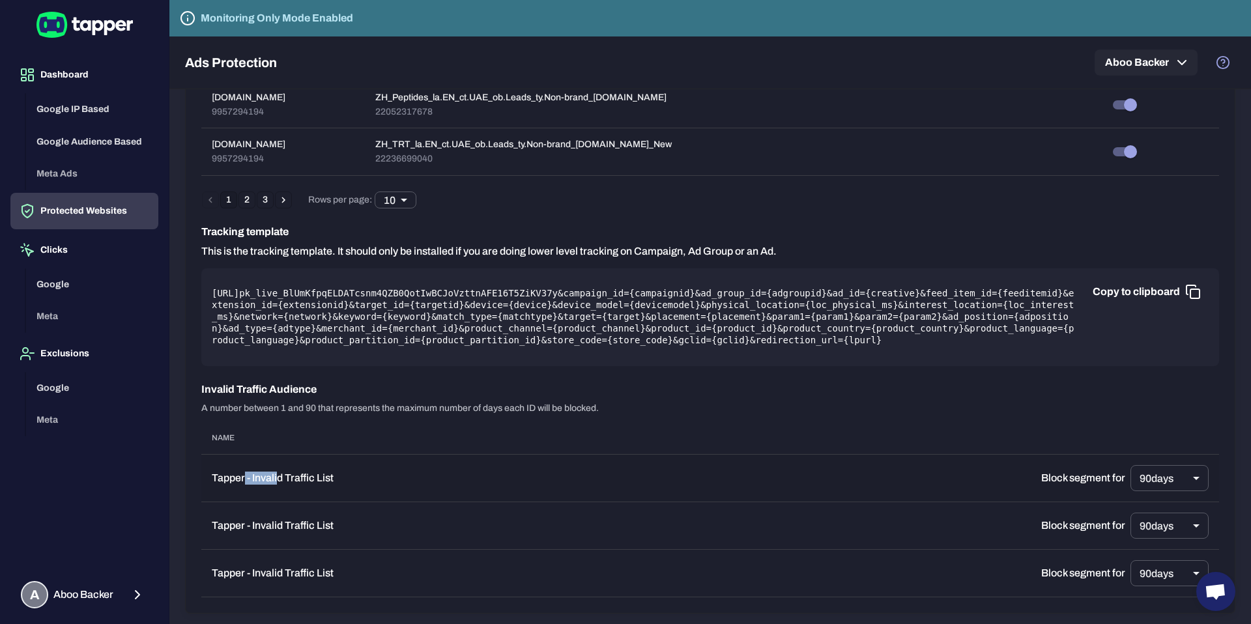
drag, startPoint x: 245, startPoint y: 480, endPoint x: 278, endPoint y: 480, distance: 32.6
click at [278, 480] on p "Tapper - Invalid Traffic List" at bounding box center [616, 478] width 809 height 13
click at [289, 479] on p "Tapper - Invalid Traffic List" at bounding box center [616, 478] width 809 height 13
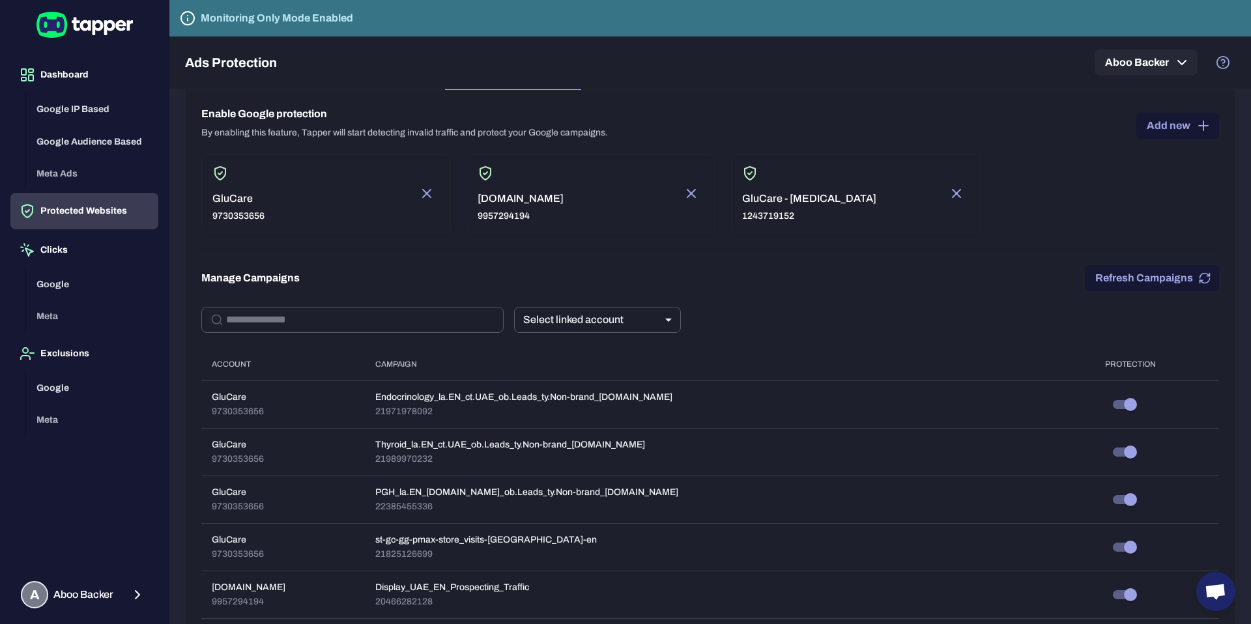
scroll to position [0, 0]
